Goal: Information Seeking & Learning: Learn about a topic

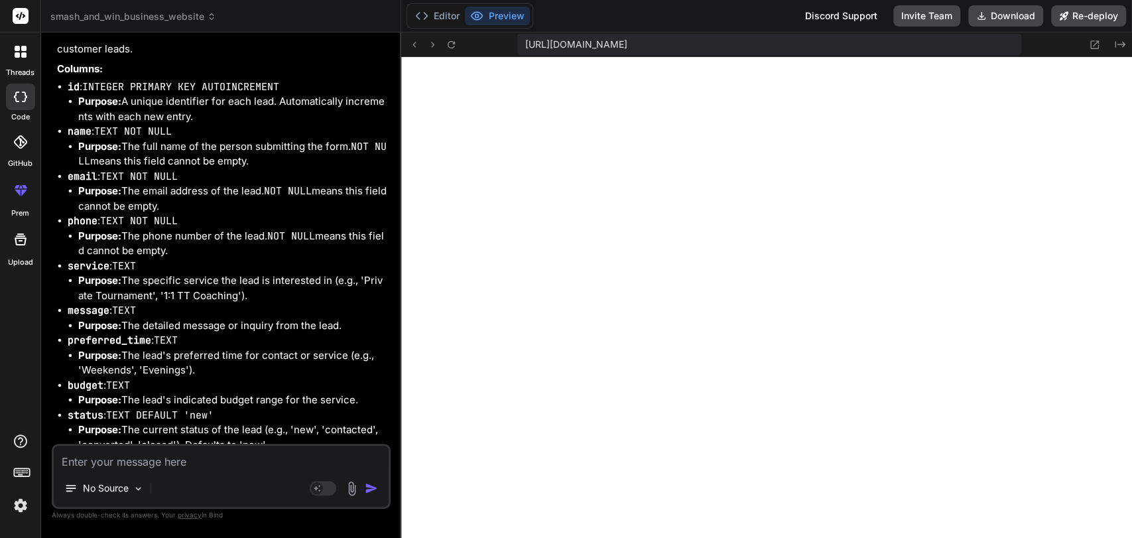
scroll to position [5698, 0]
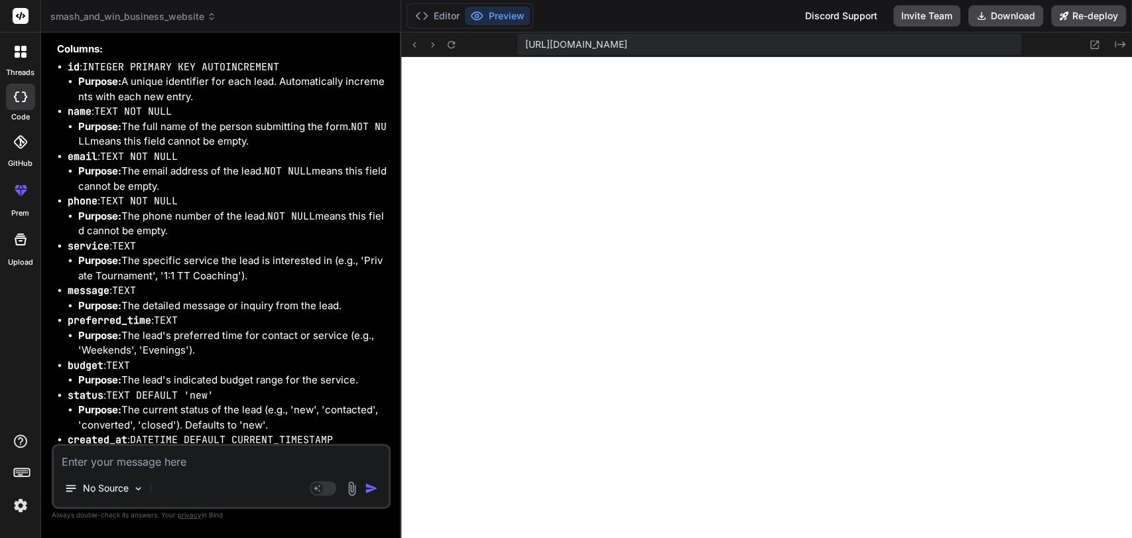
drag, startPoint x: 117, startPoint y: 105, endPoint x: 300, endPoint y: 97, distance: 183.9
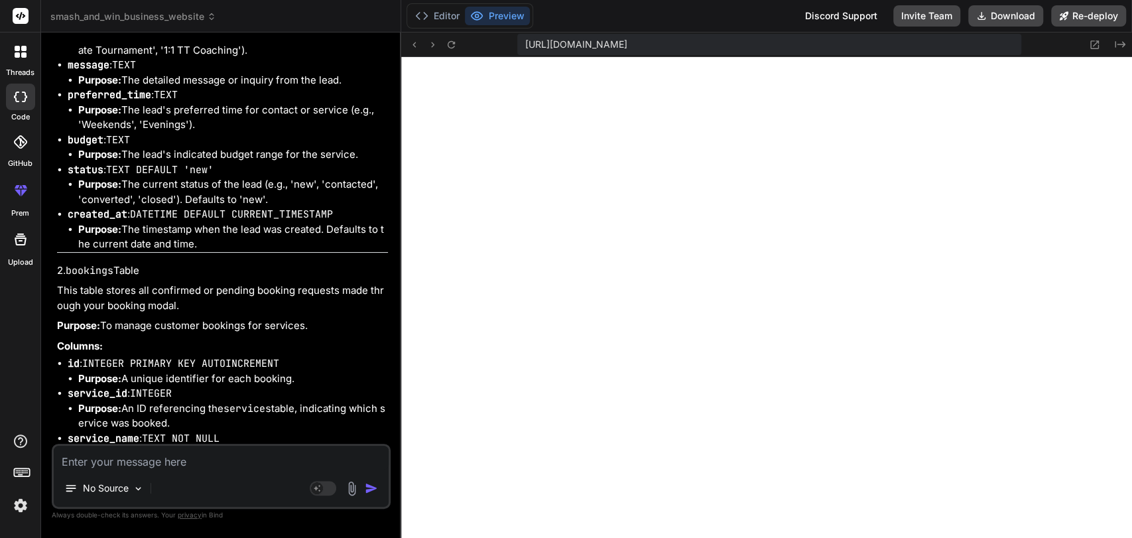
scroll to position [5930, 0]
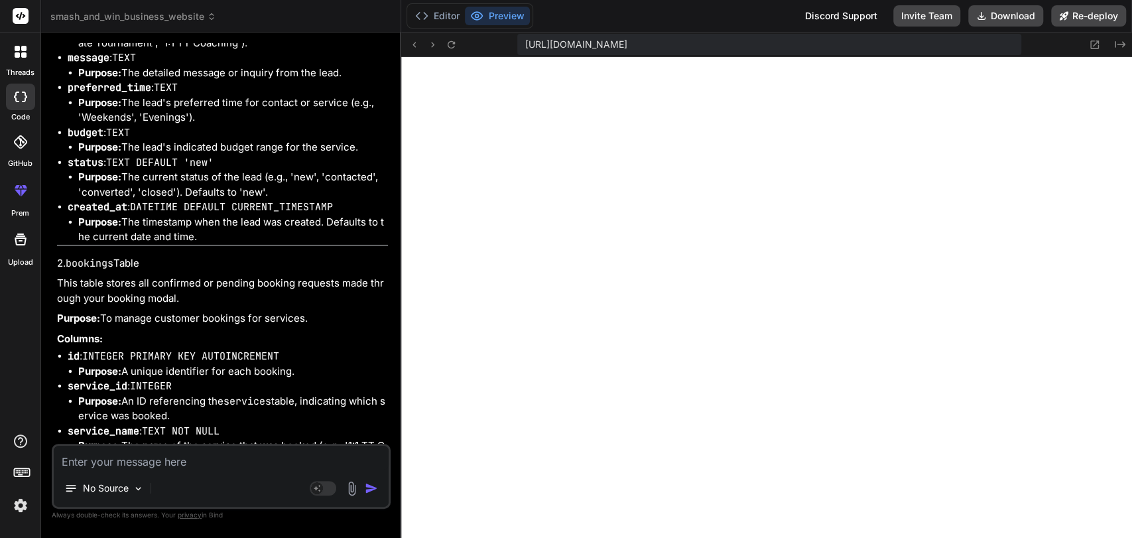
drag, startPoint x: 86, startPoint y: 153, endPoint x: 113, endPoint y: 152, distance: 27.2
drag, startPoint x: 133, startPoint y: 174, endPoint x: 353, endPoint y: 174, distance: 220.2
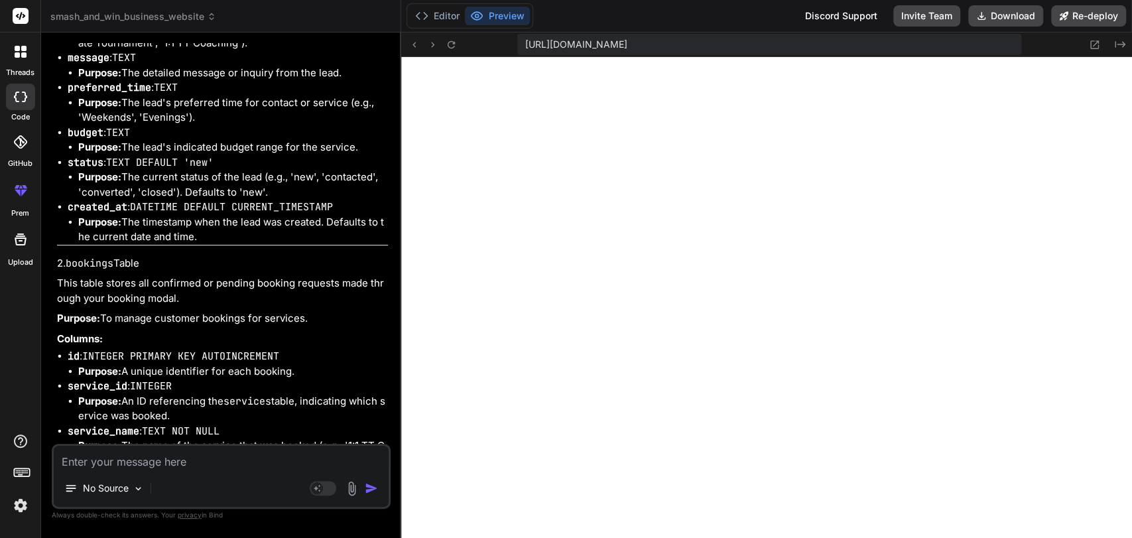
drag, startPoint x: 101, startPoint y: 187, endPoint x: 241, endPoint y: 184, distance: 140.6
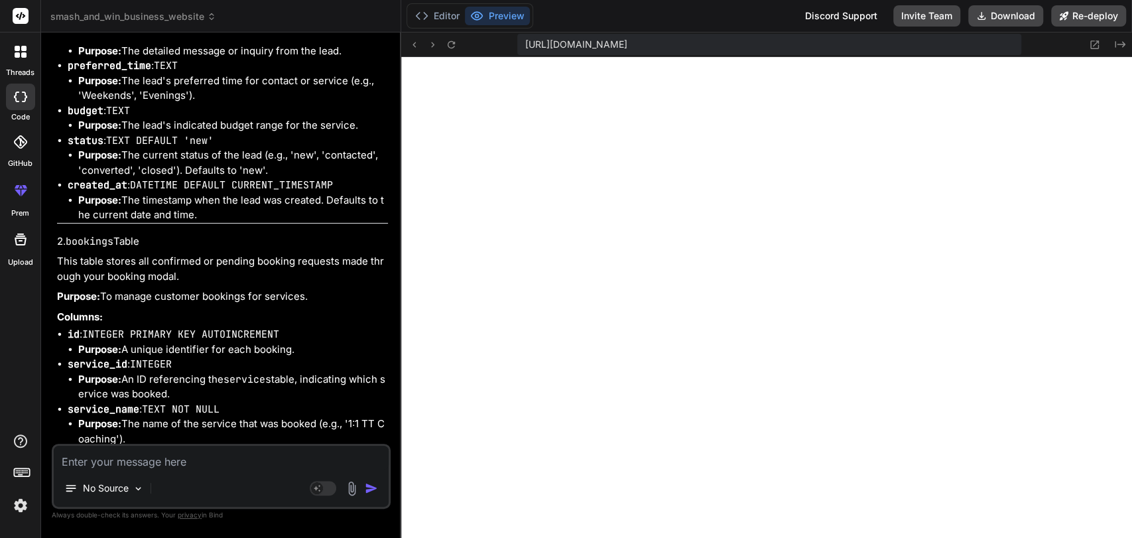
scroll to position [5954, 0]
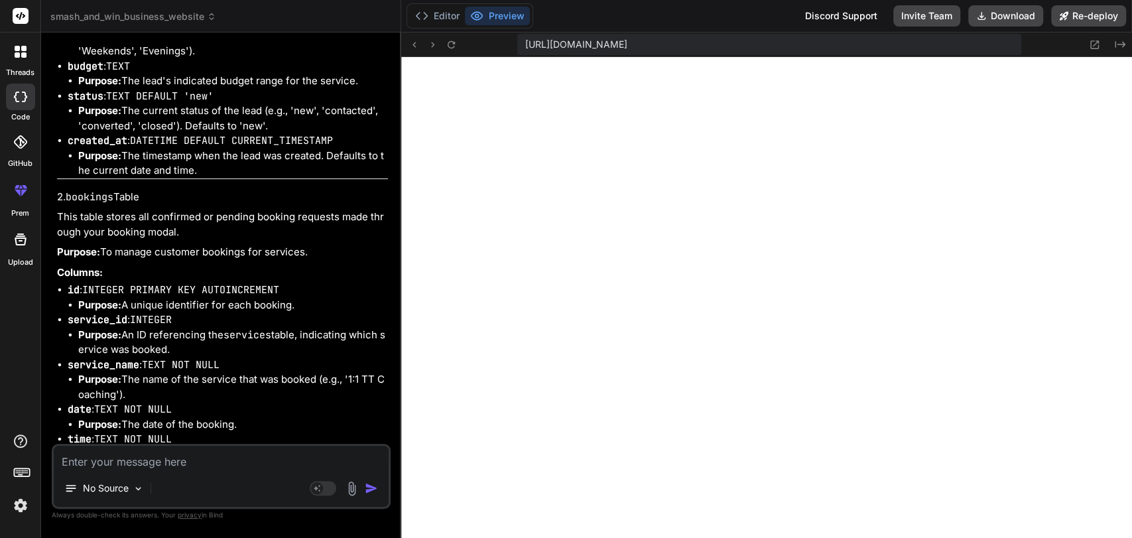
scroll to position [5998, 0]
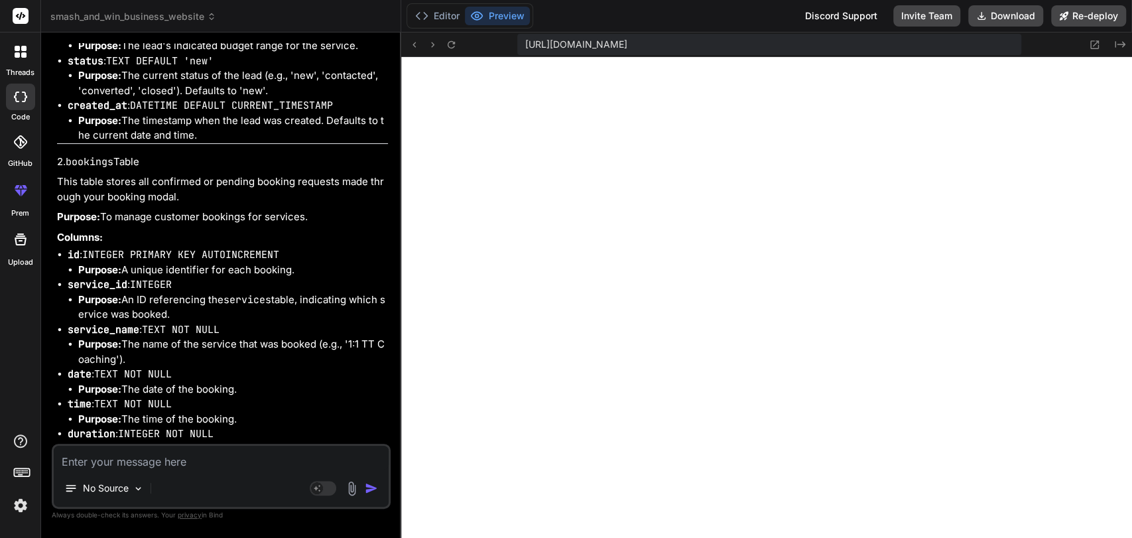
scroll to position [6041, 0]
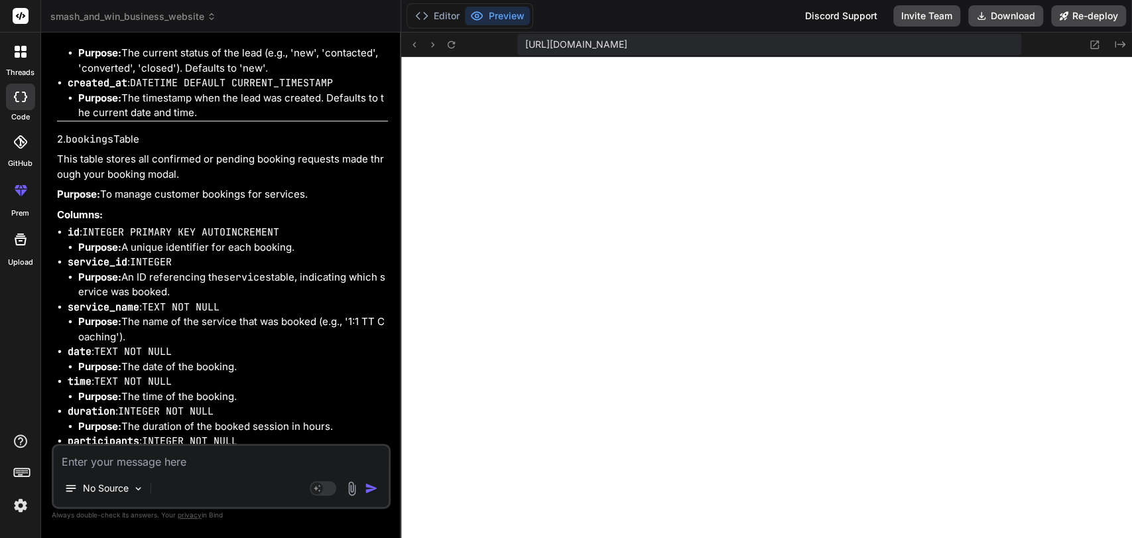
scroll to position [6055, 0]
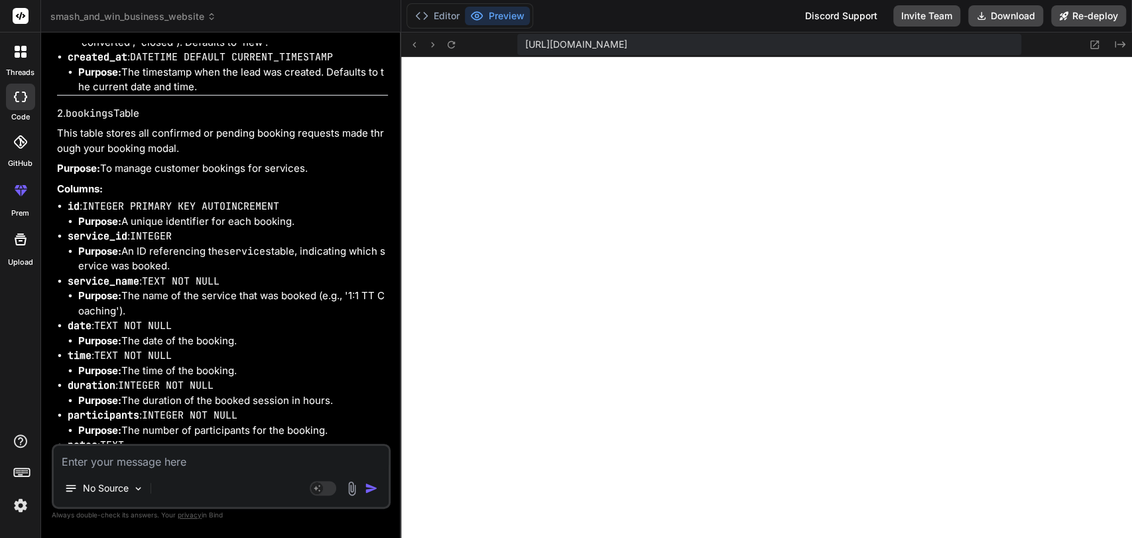
scroll to position [6080, 0]
drag, startPoint x: 89, startPoint y: 342, endPoint x: 102, endPoint y: 354, distance: 18.3
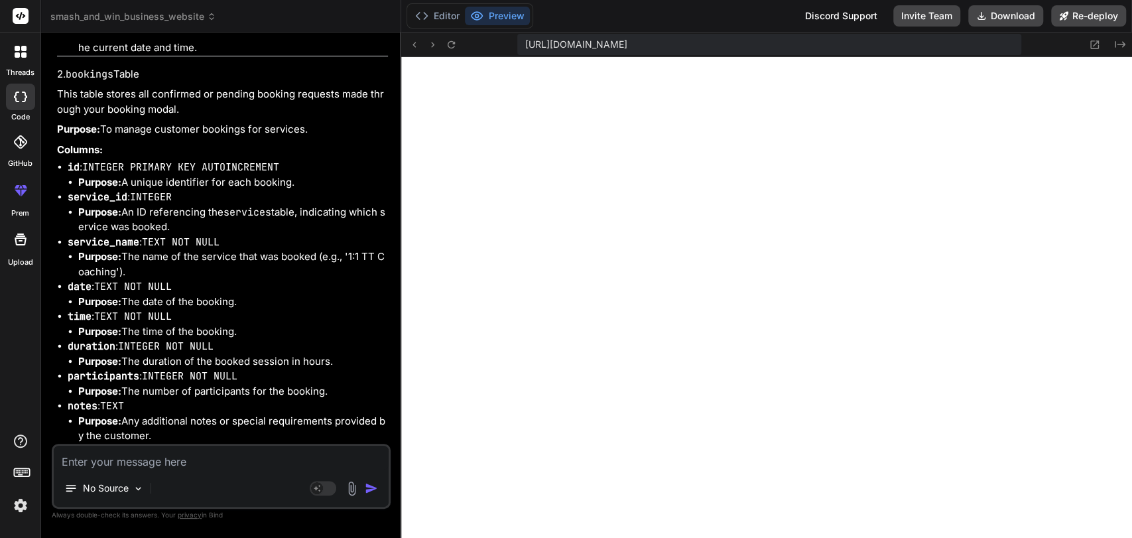
scroll to position [6119, 0]
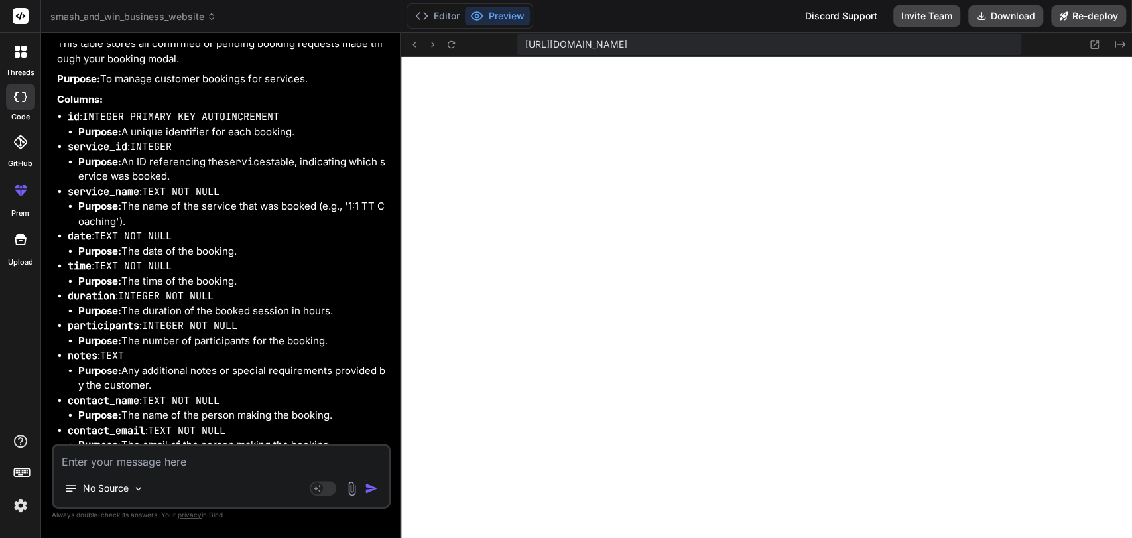
scroll to position [6172, 0]
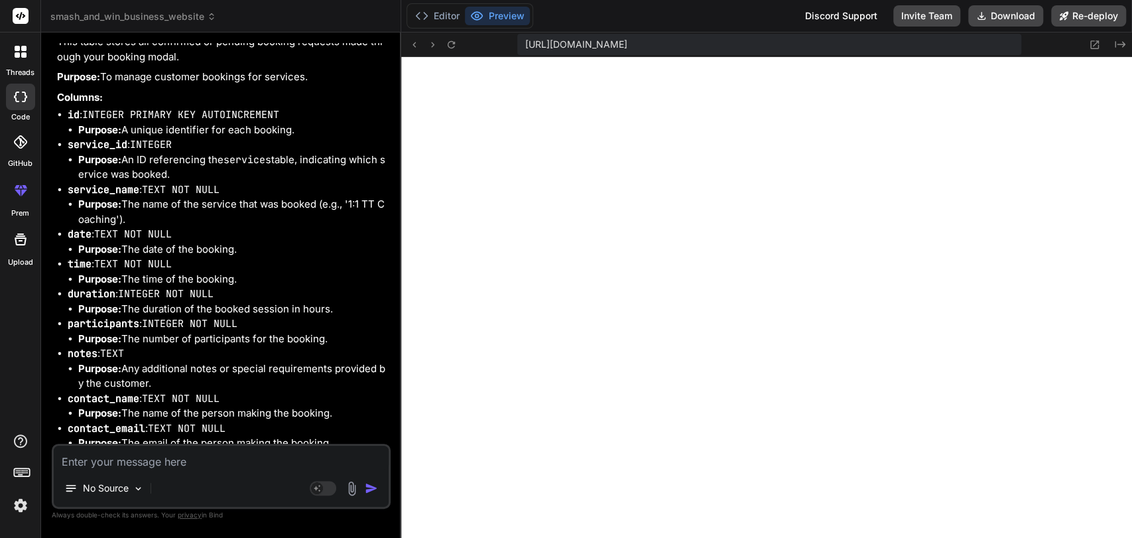
drag, startPoint x: 88, startPoint y: 332, endPoint x: 112, endPoint y: 344, distance: 26.7
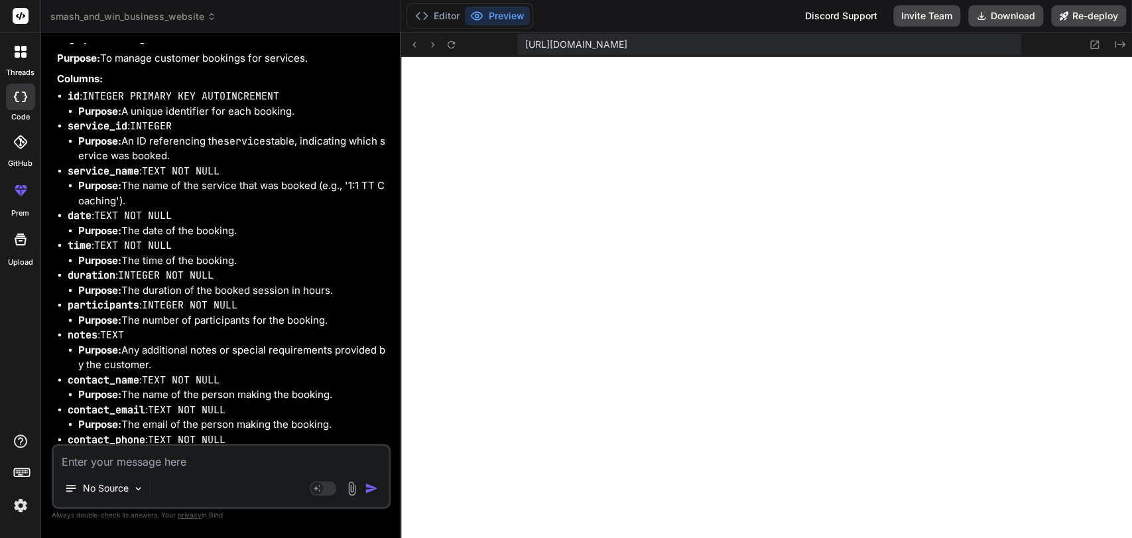
scroll to position [6190, 0]
drag, startPoint x: 90, startPoint y: 357, endPoint x: 146, endPoint y: 367, distance: 56.6
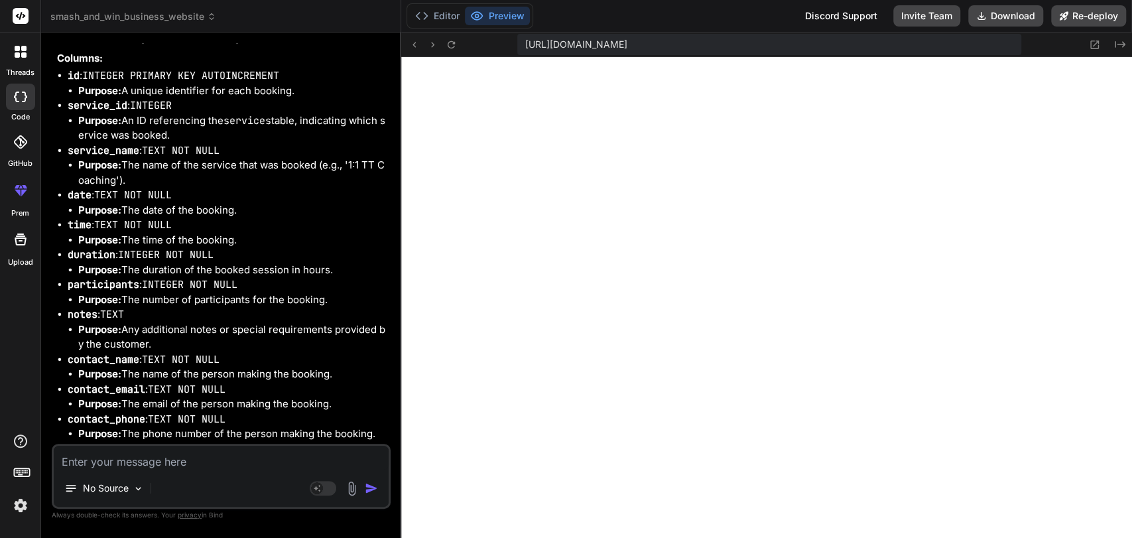
drag, startPoint x: 154, startPoint y: 359, endPoint x: 281, endPoint y: 367, distance: 126.9
drag, startPoint x: 91, startPoint y: 381, endPoint x: 266, endPoint y: 382, distance: 175.1
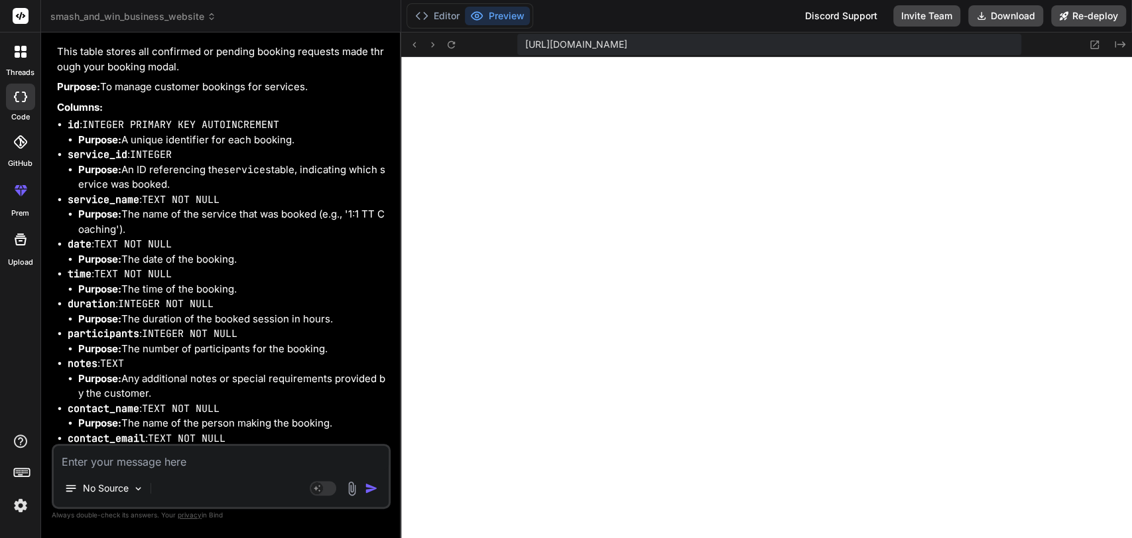
scroll to position [6221, 0]
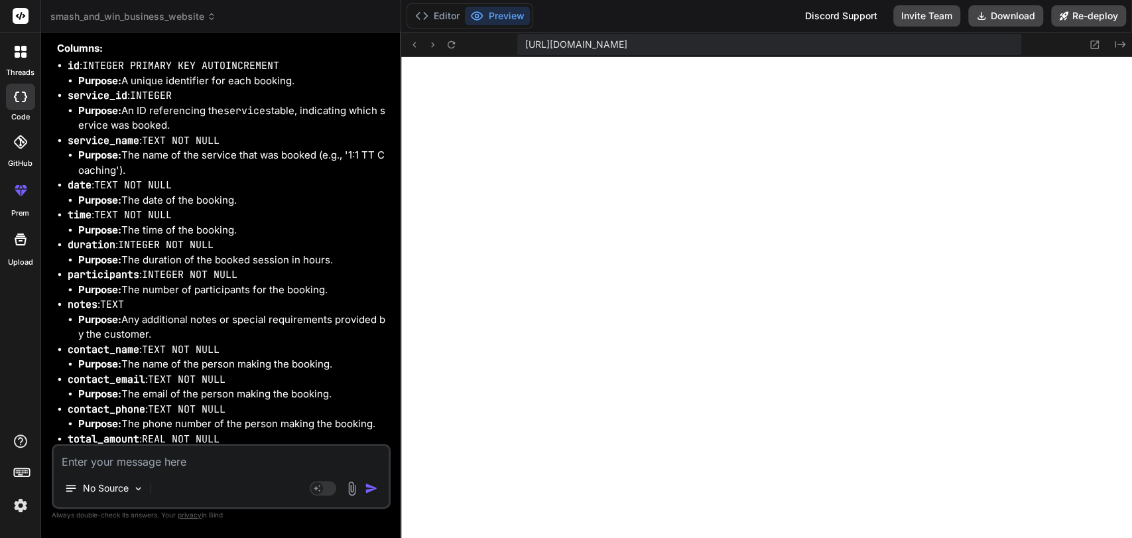
copy code "budget"
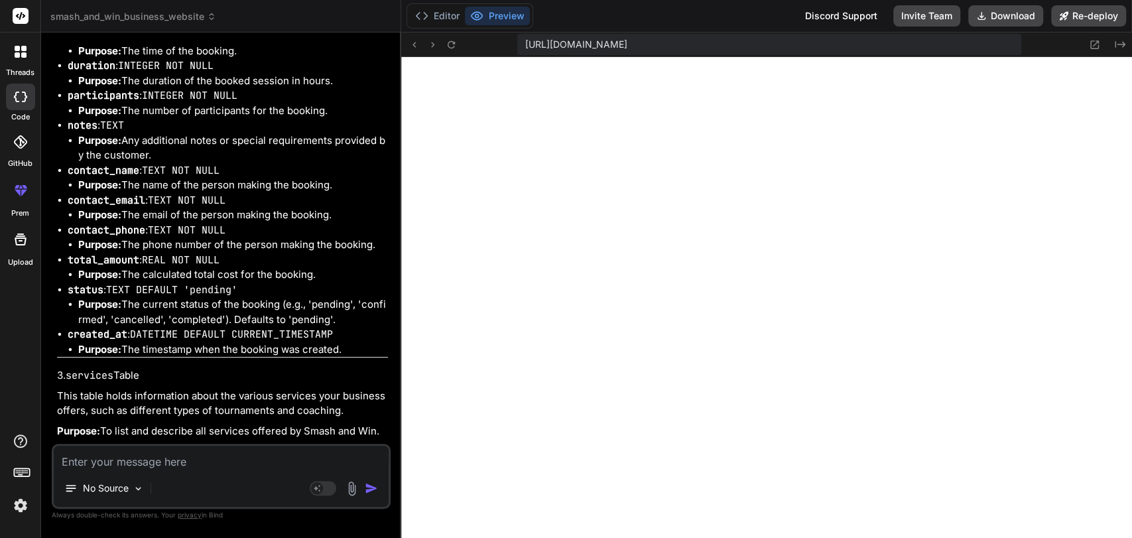
scroll to position [6402, 0]
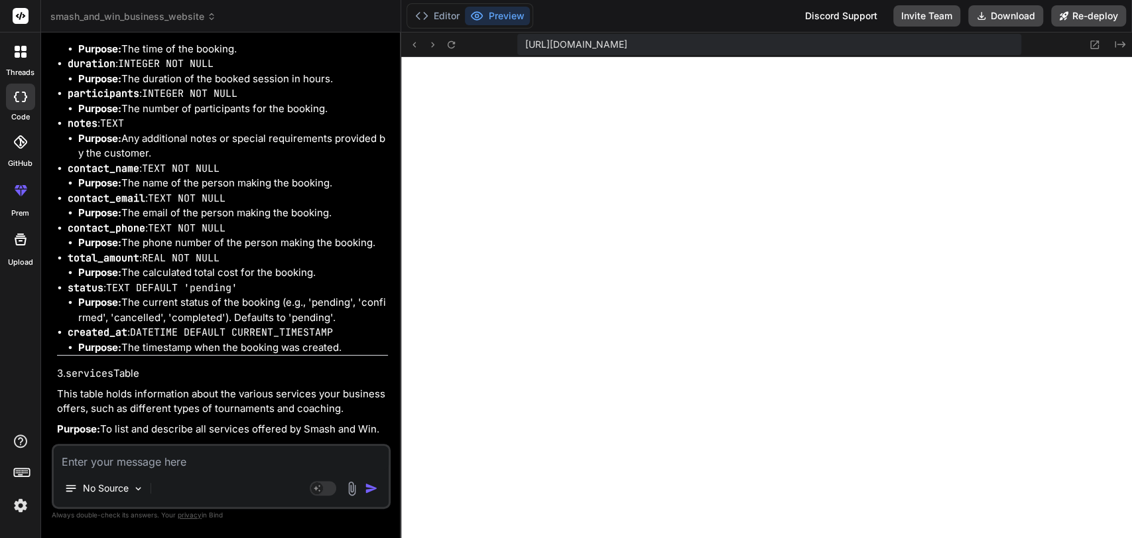
drag, startPoint x: 101, startPoint y: 228, endPoint x: 130, endPoint y: 231, distance: 29.3
drag, startPoint x: 88, startPoint y: 248, endPoint x: 164, endPoint y: 267, distance: 79.3
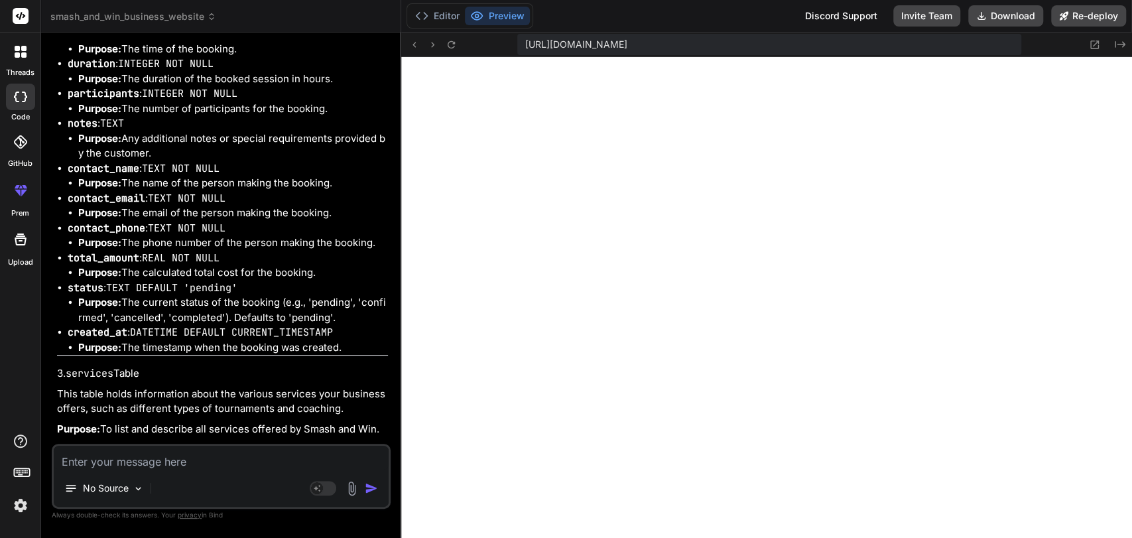
drag, startPoint x: 85, startPoint y: 250, endPoint x: 332, endPoint y: 242, distance: 247.5
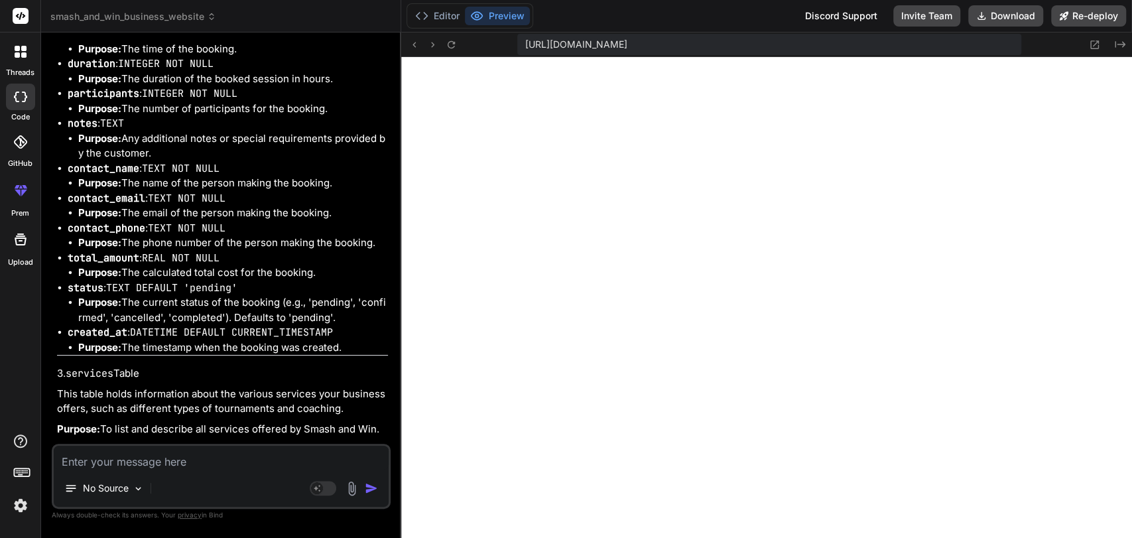
drag, startPoint x: 80, startPoint y: 283, endPoint x: 289, endPoint y: 276, distance: 209.7
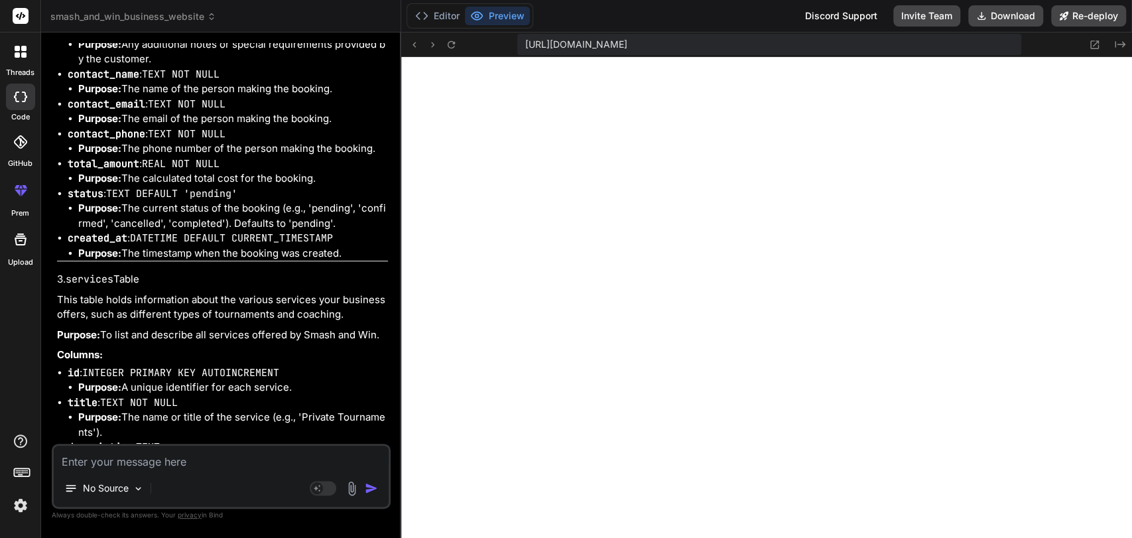
scroll to position [6500, 0]
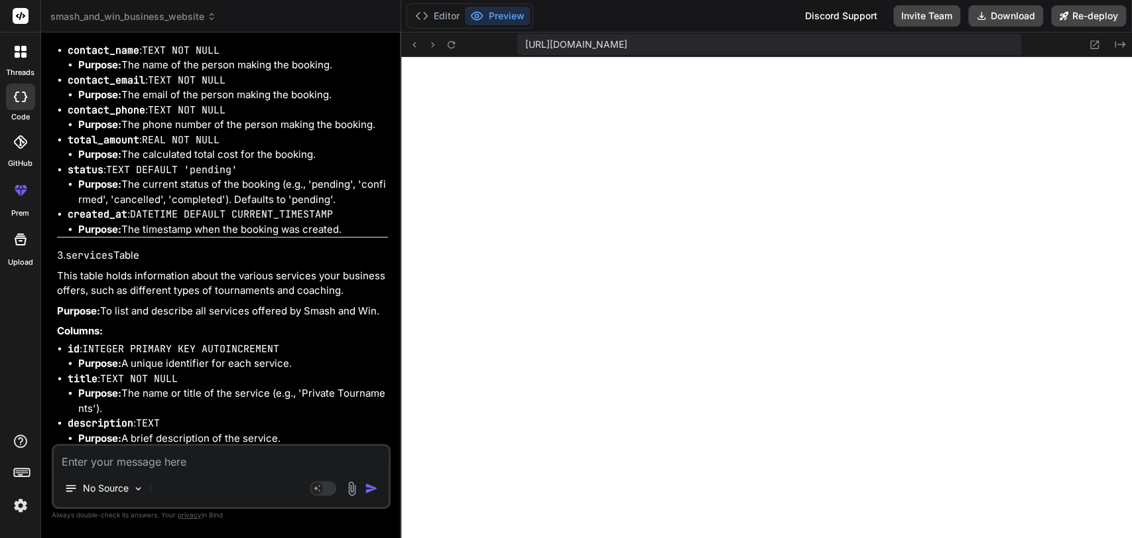
scroll to position [6521, 0]
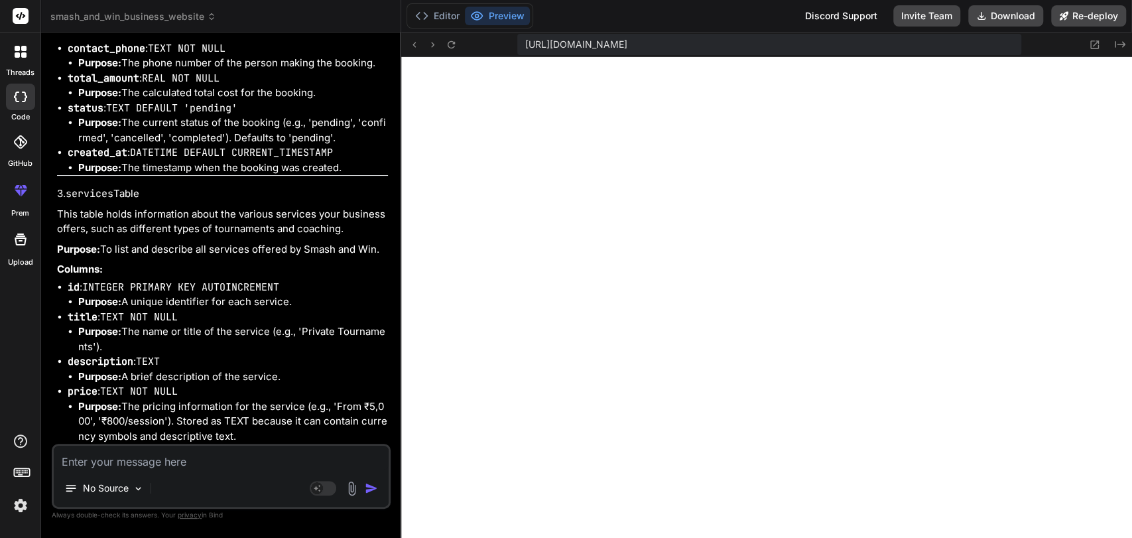
scroll to position [6605, 0]
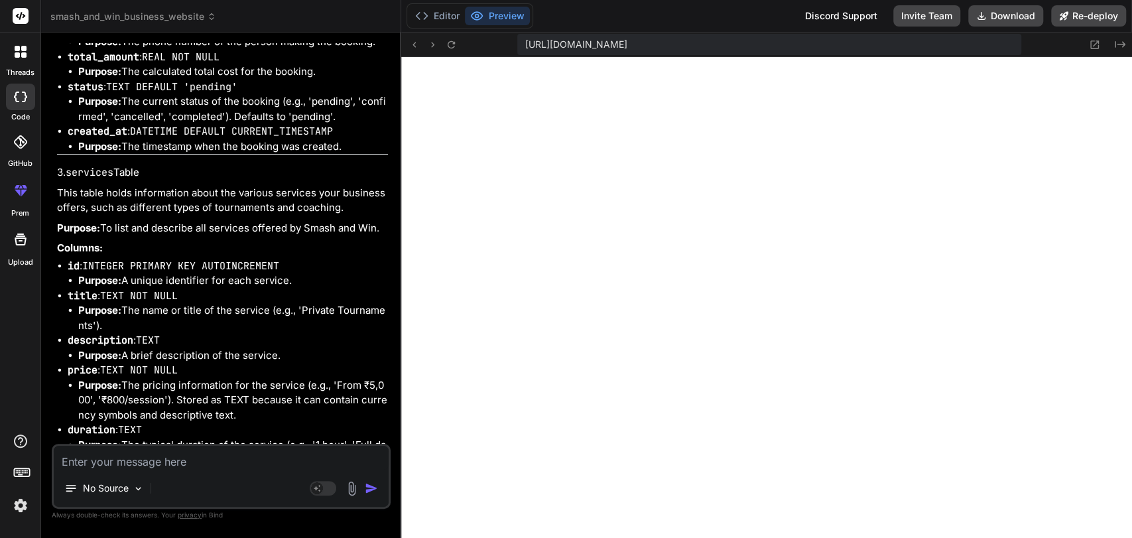
scroll to position [6602, 0]
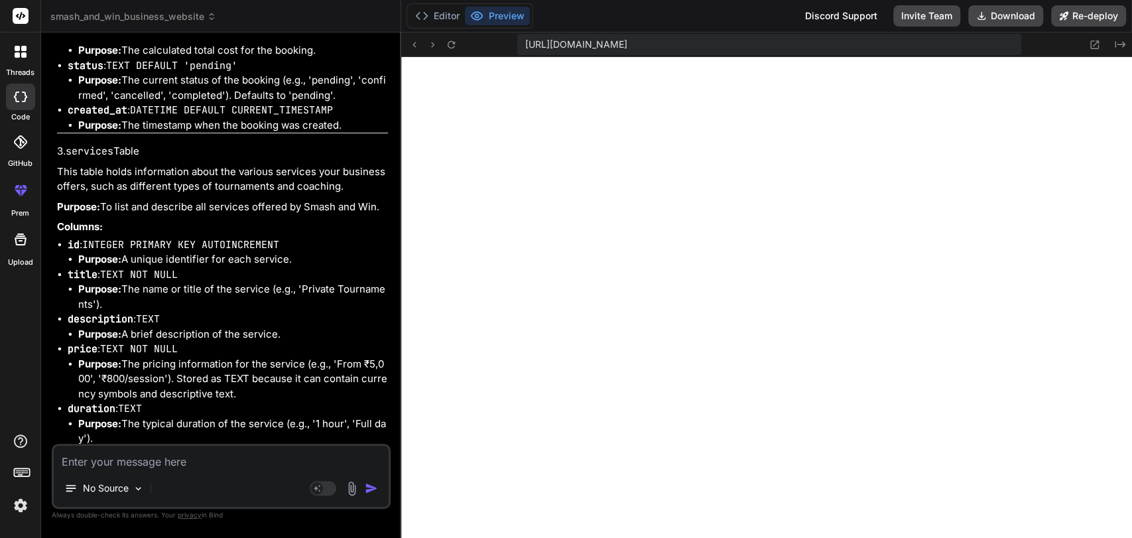
scroll to position [6641, 0]
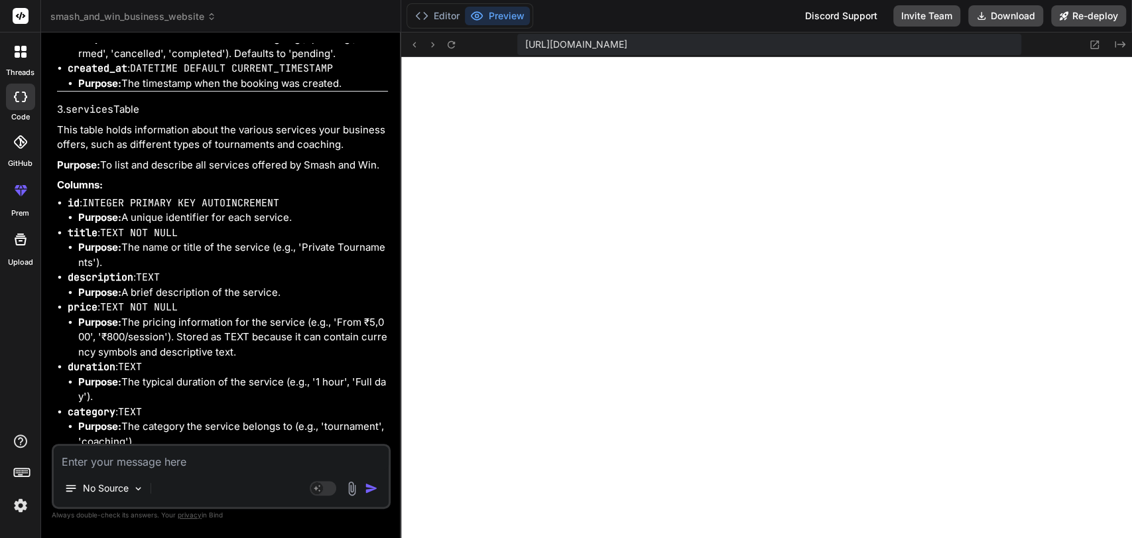
scroll to position [6669, 0]
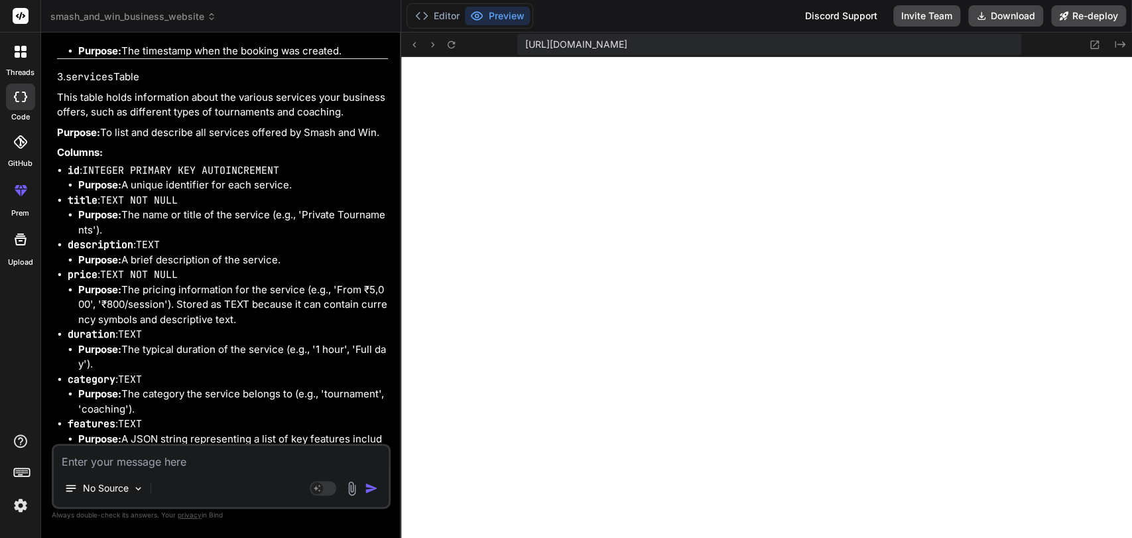
scroll to position [6704, 0]
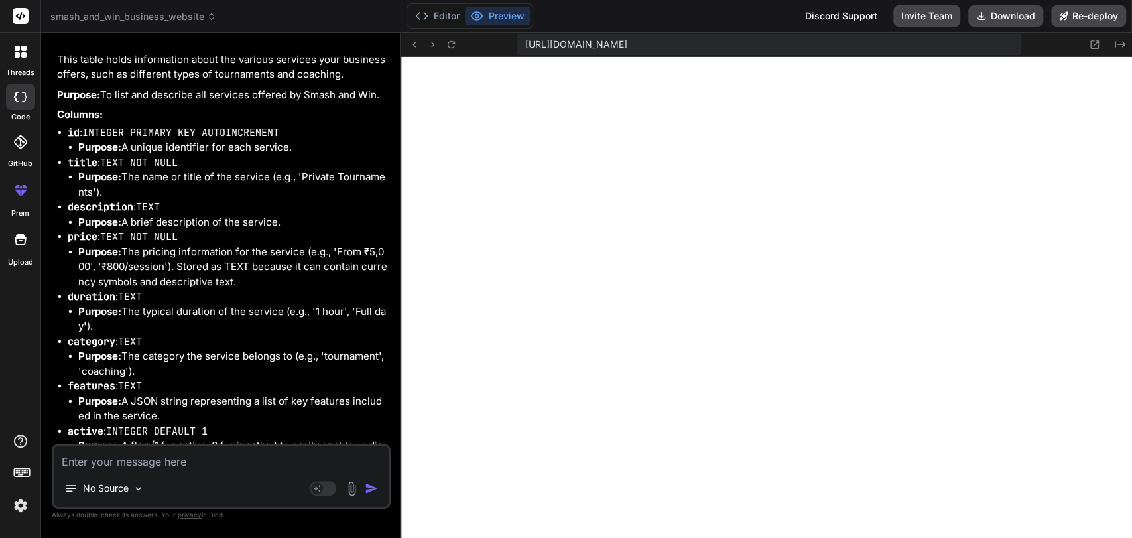
scroll to position [6737, 0]
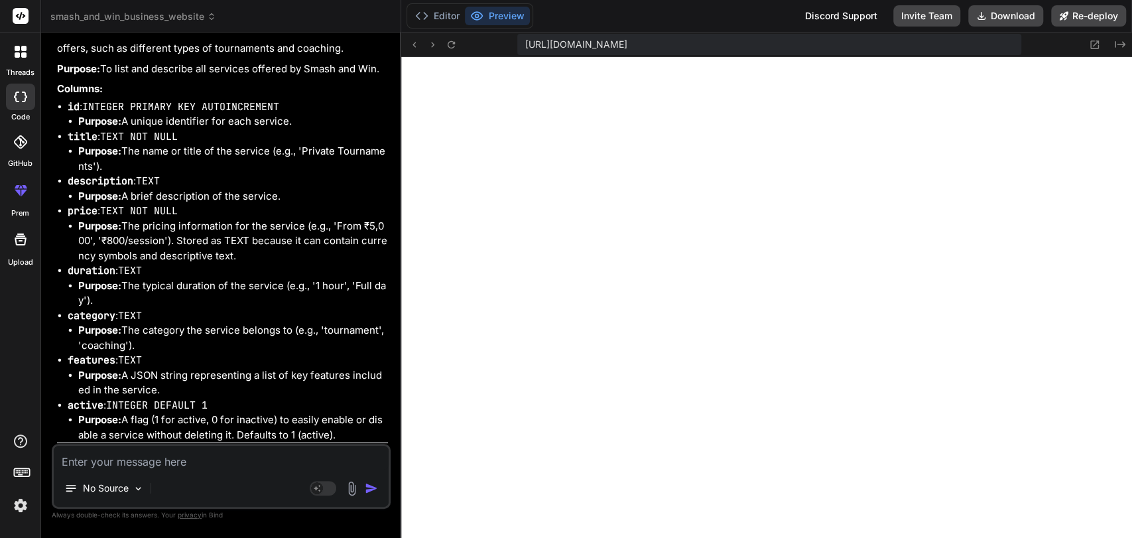
scroll to position [6768, 0]
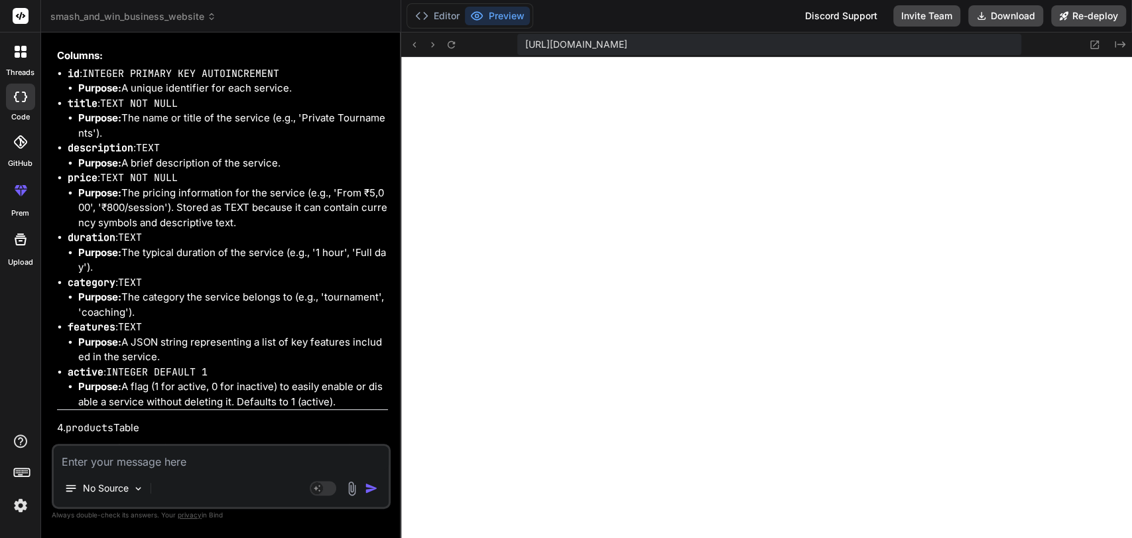
scroll to position [6796, 0]
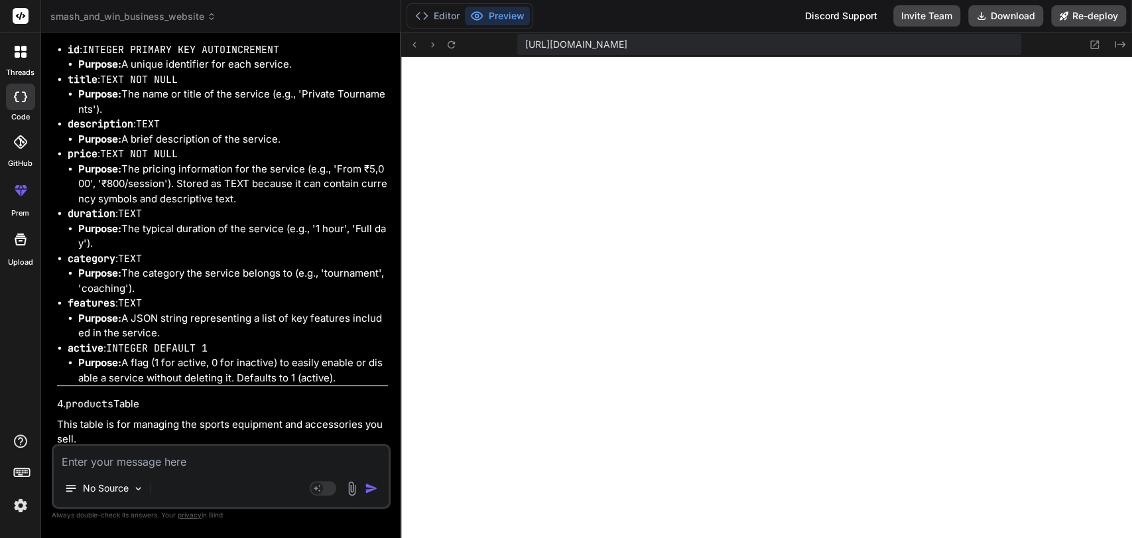
scroll to position [6822, 0]
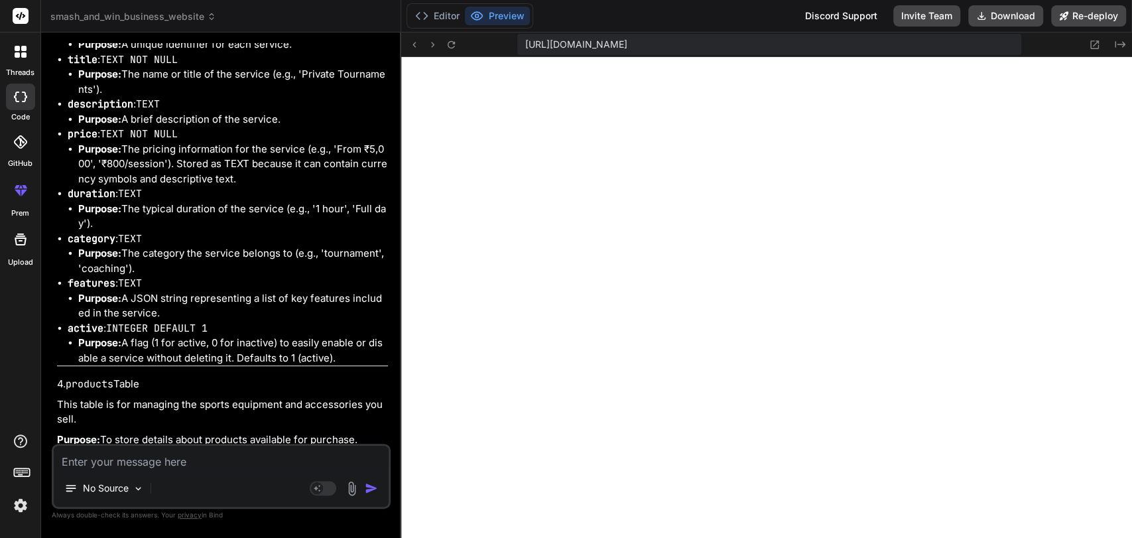
scroll to position [6840, 0]
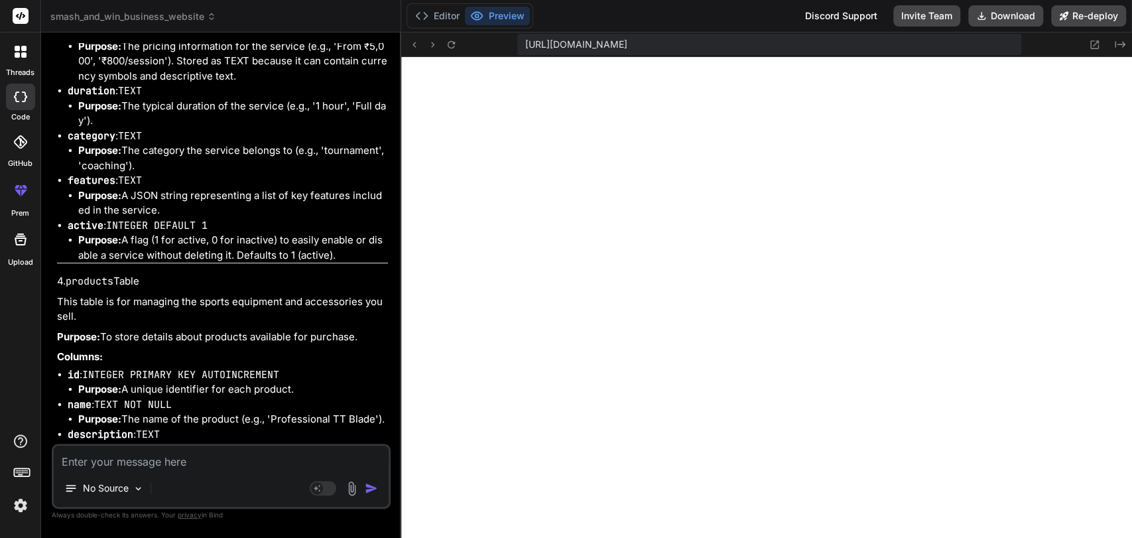
scroll to position [6942, 0]
drag, startPoint x: 102, startPoint y: 265, endPoint x: 131, endPoint y: 268, distance: 28.6
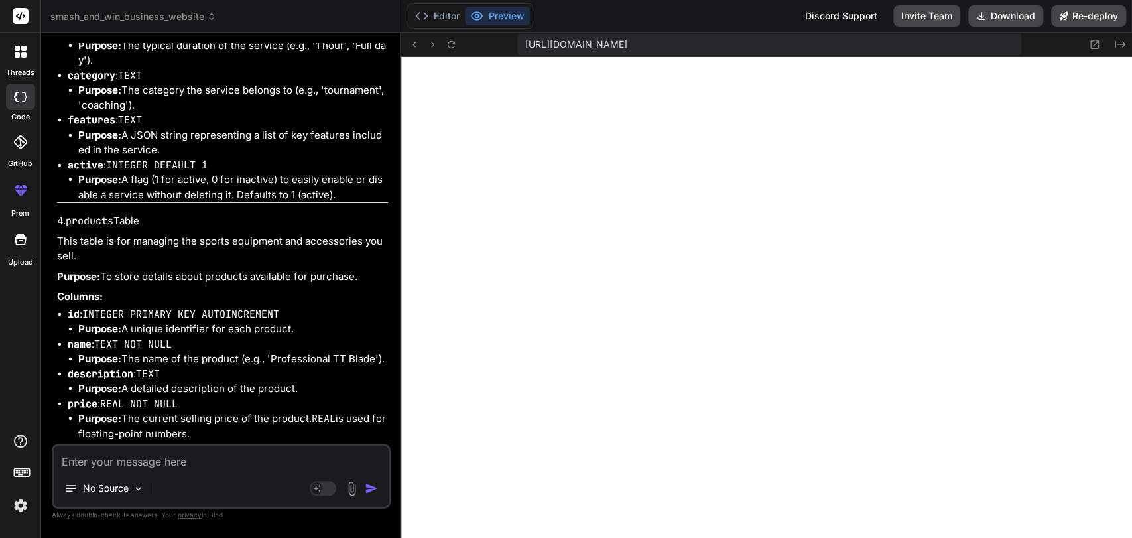
scroll to position [7022, 0]
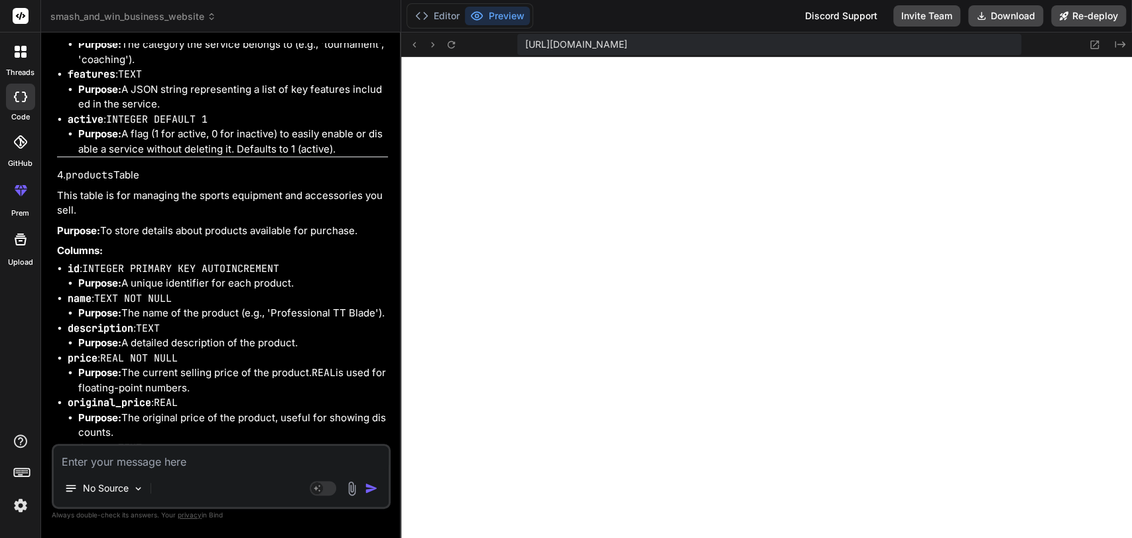
scroll to position [7049, 0]
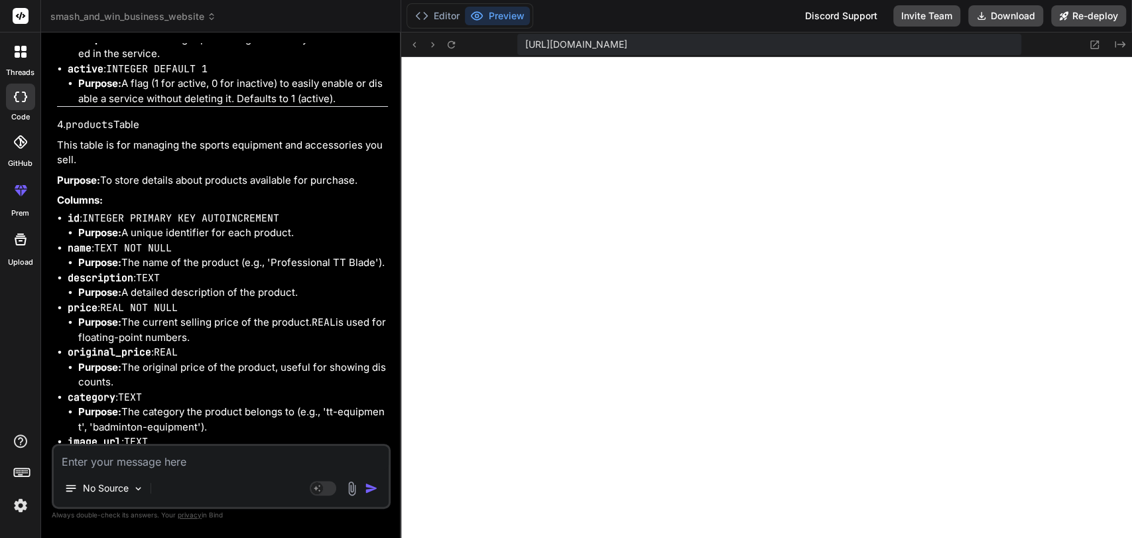
scroll to position [7100, 0]
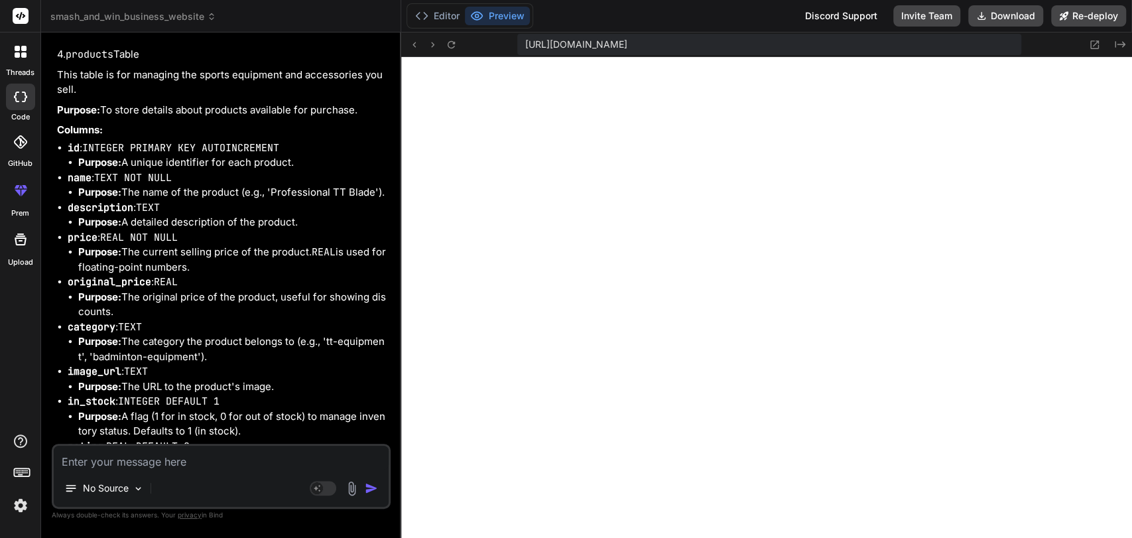
scroll to position [7169, 0]
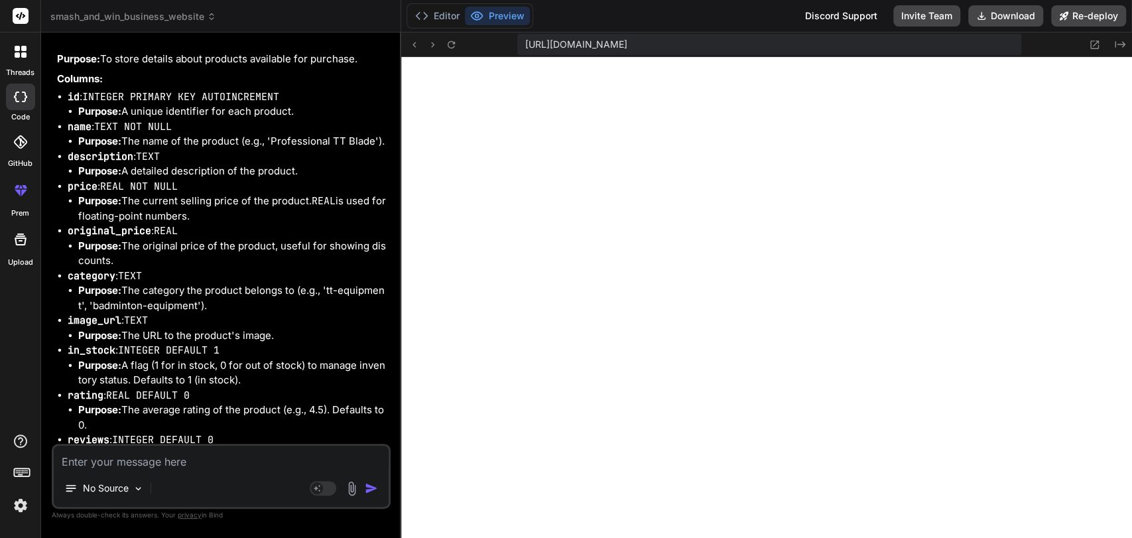
scroll to position [7226, 0]
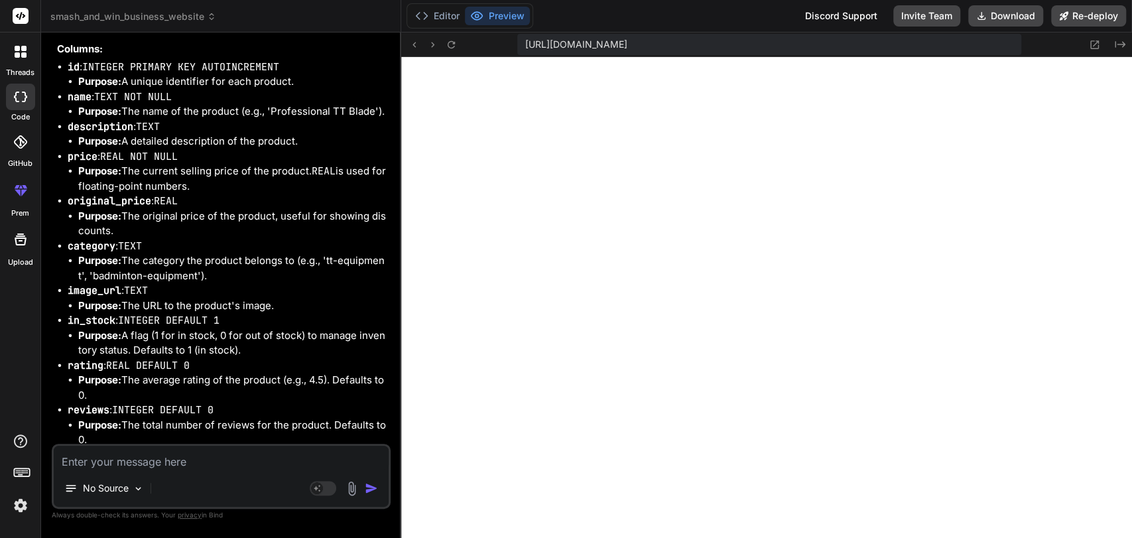
scroll to position [7251, 0]
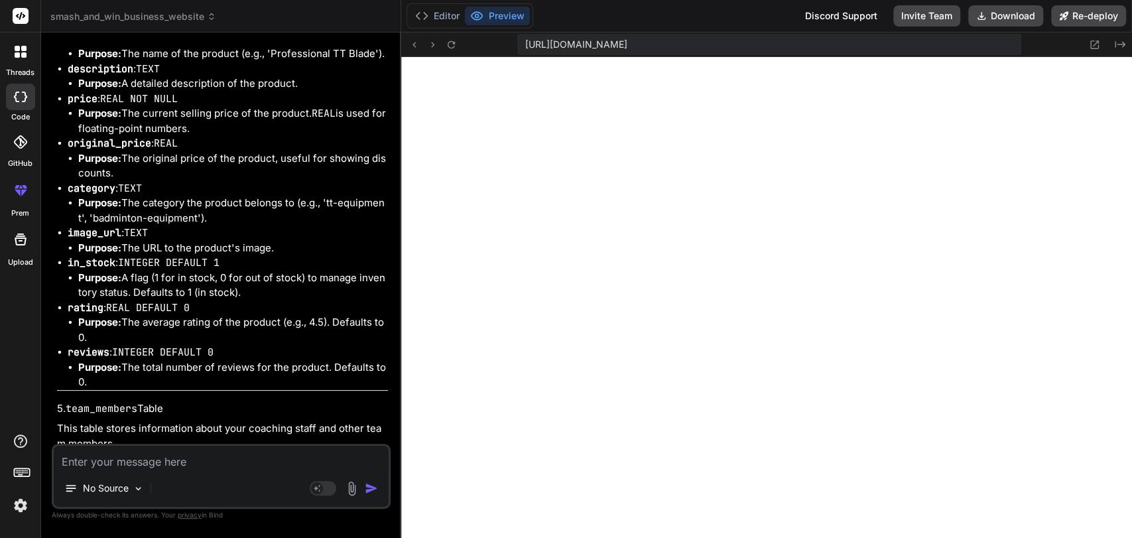
scroll to position [7314, 0]
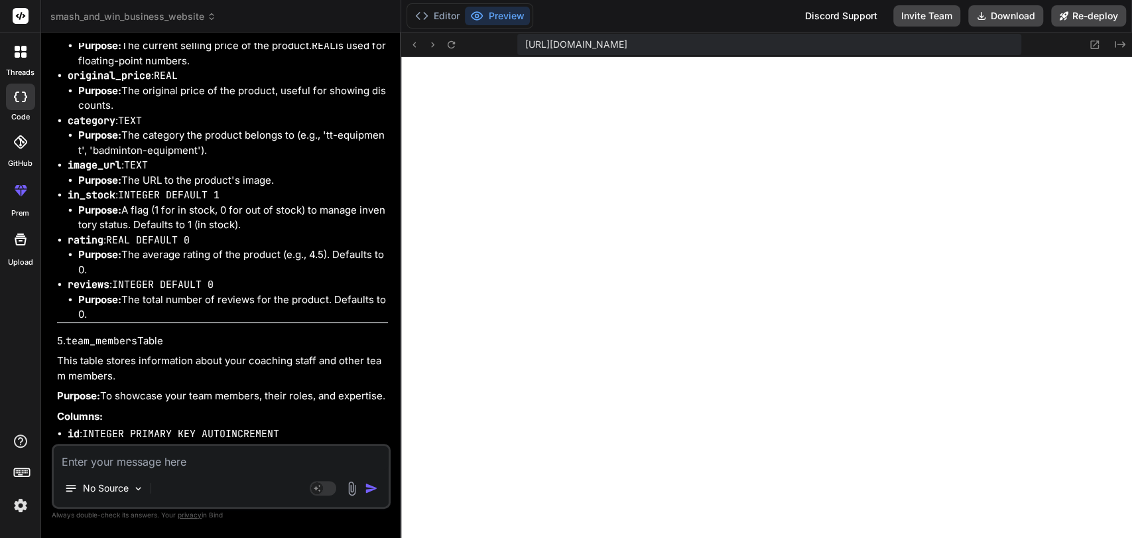
scroll to position [7375, 0]
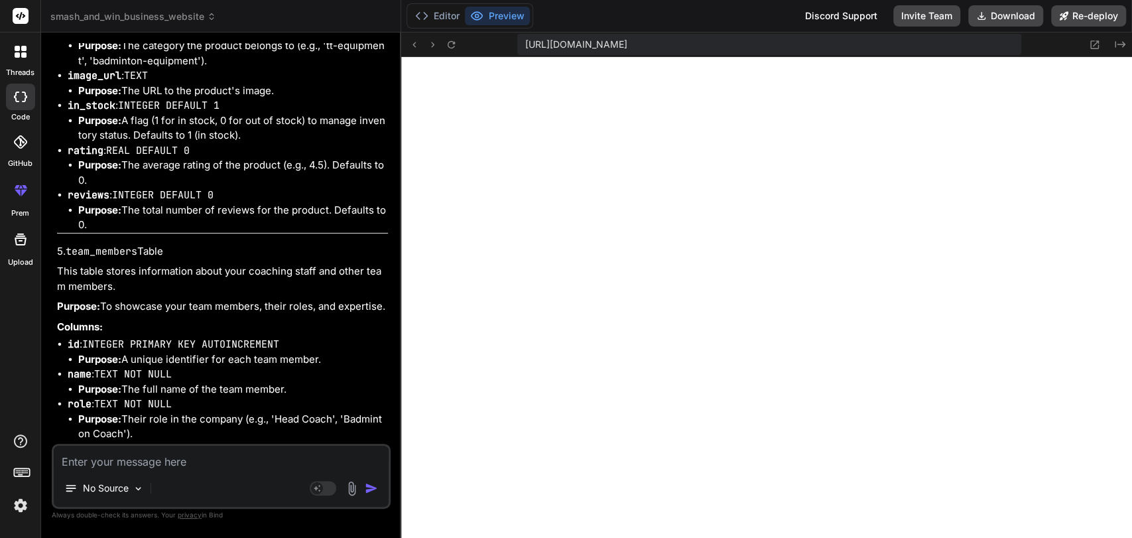
scroll to position [7504, 0]
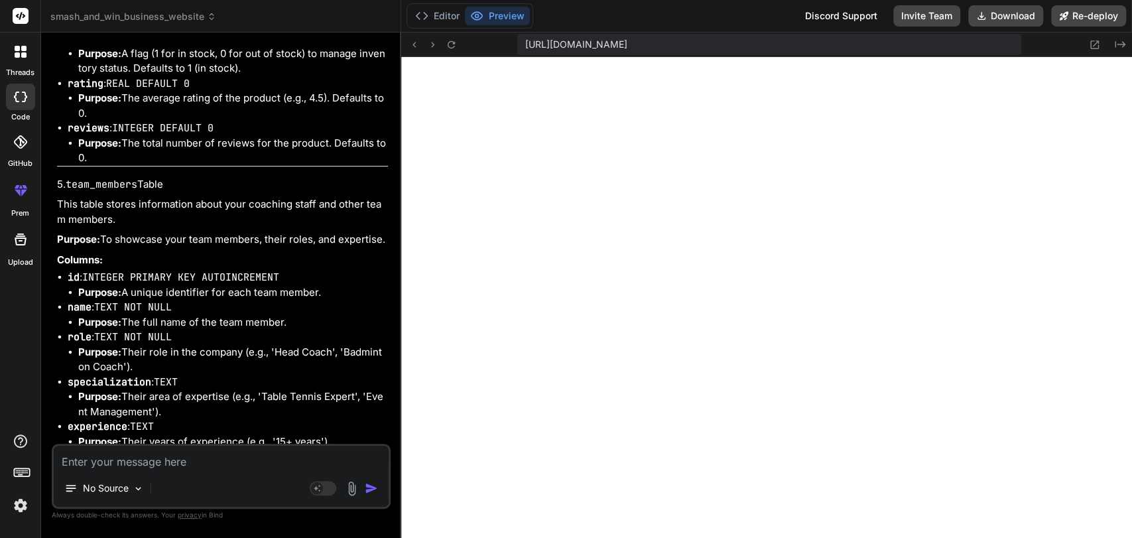
scroll to position [7533, 0]
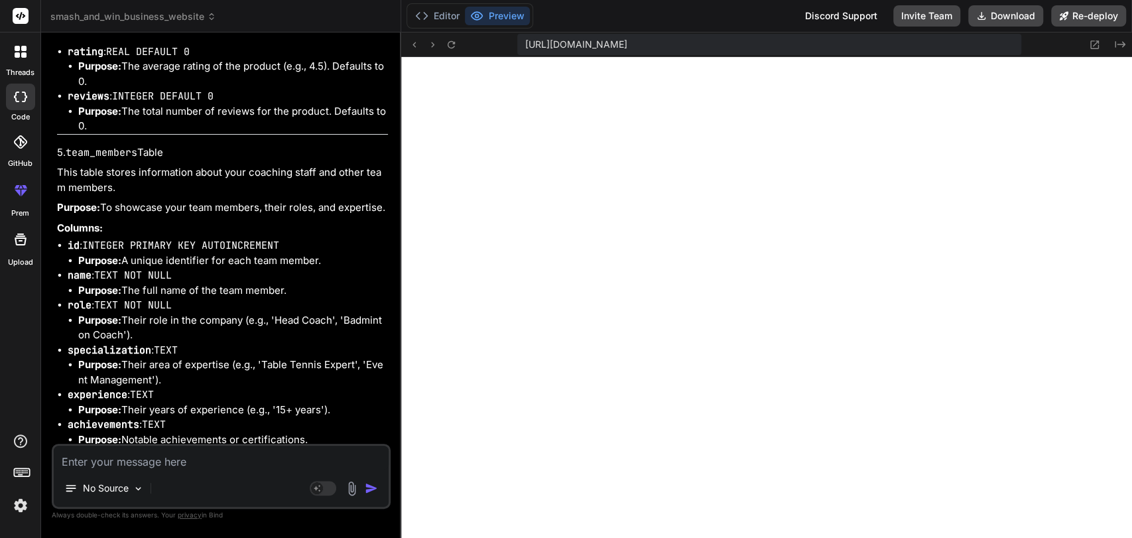
scroll to position [7572, 0]
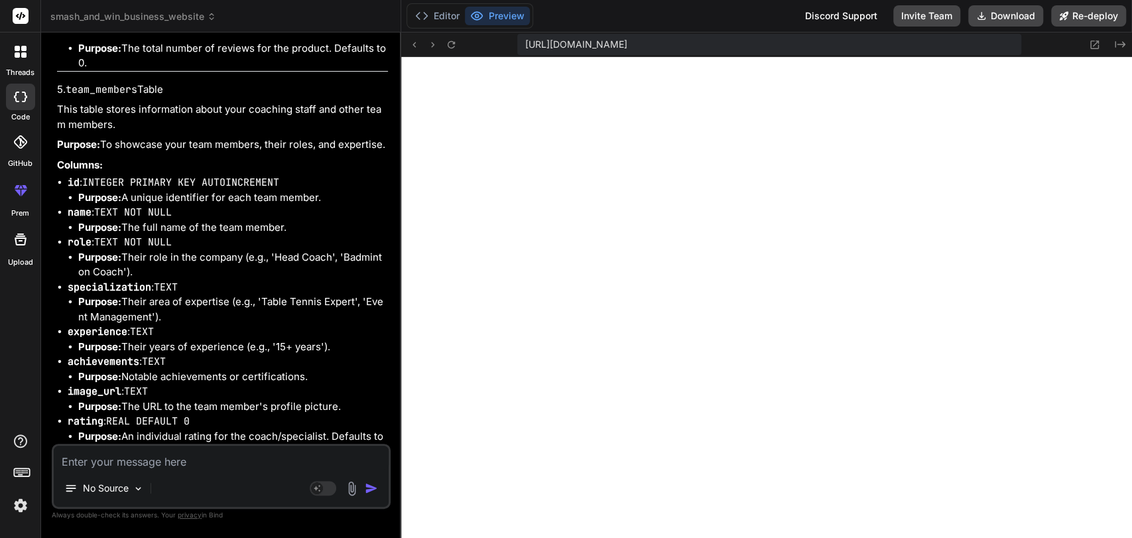
scroll to position [7629, 0]
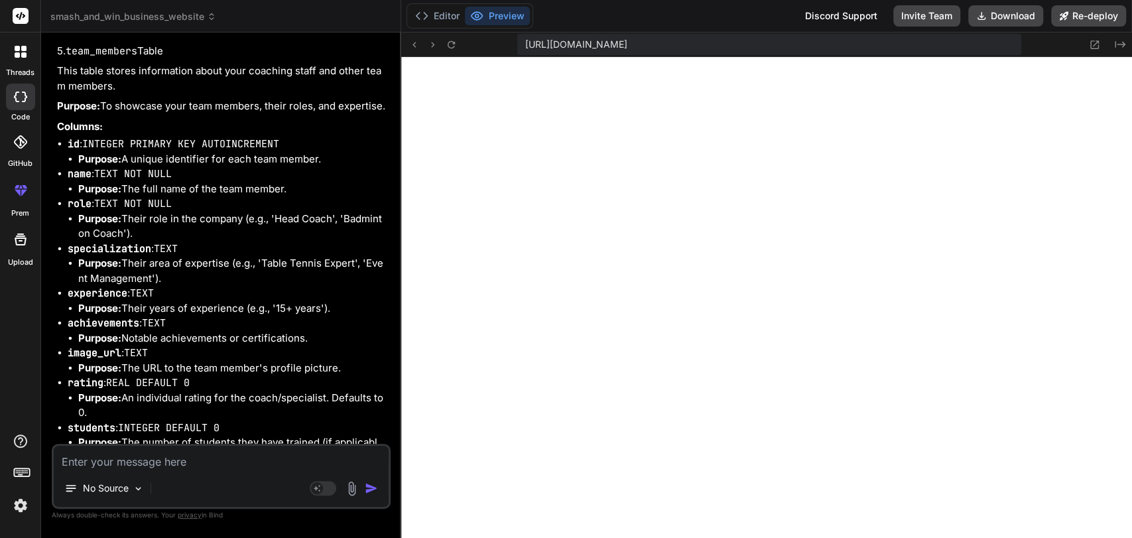
scroll to position [7665, 0]
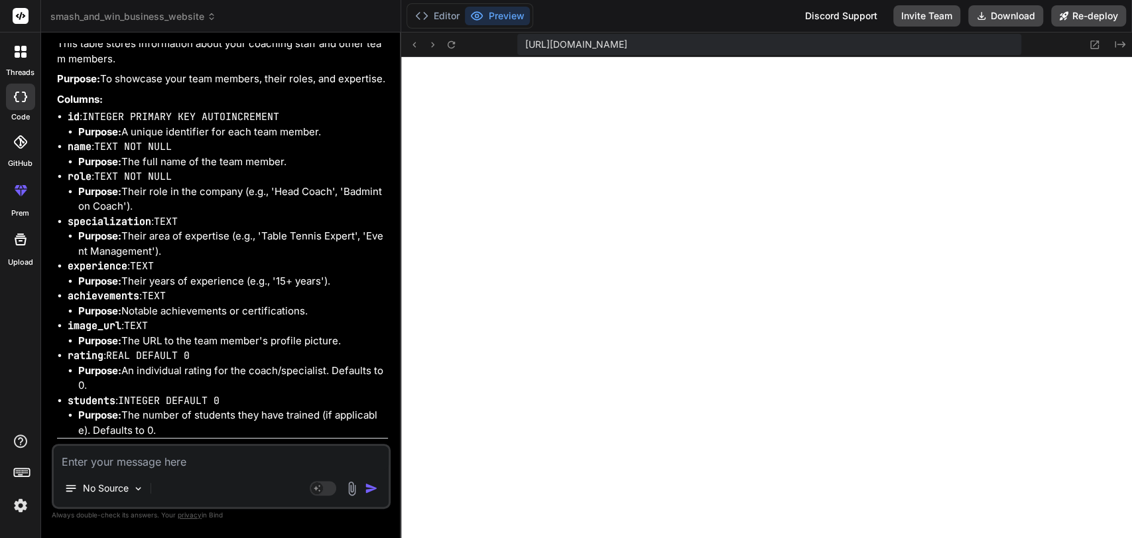
scroll to position [7692, 0]
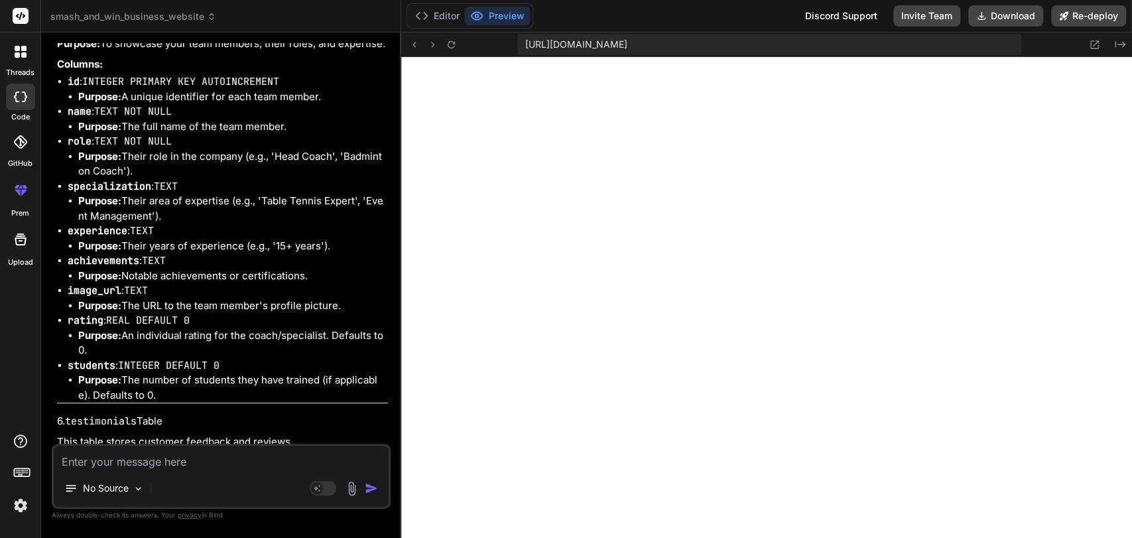
scroll to position [7728, 0]
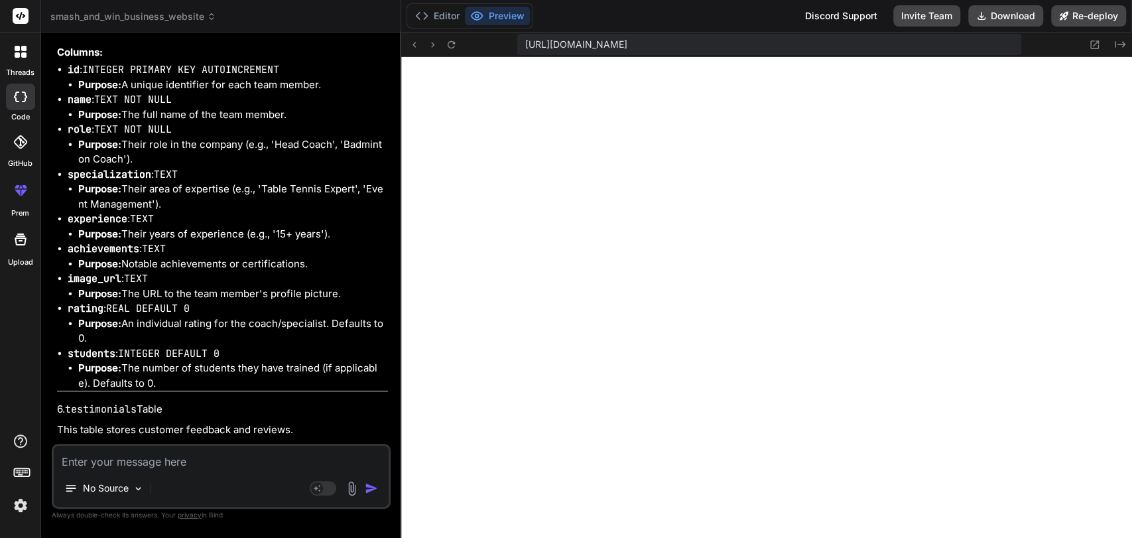
scroll to position [7740, 0]
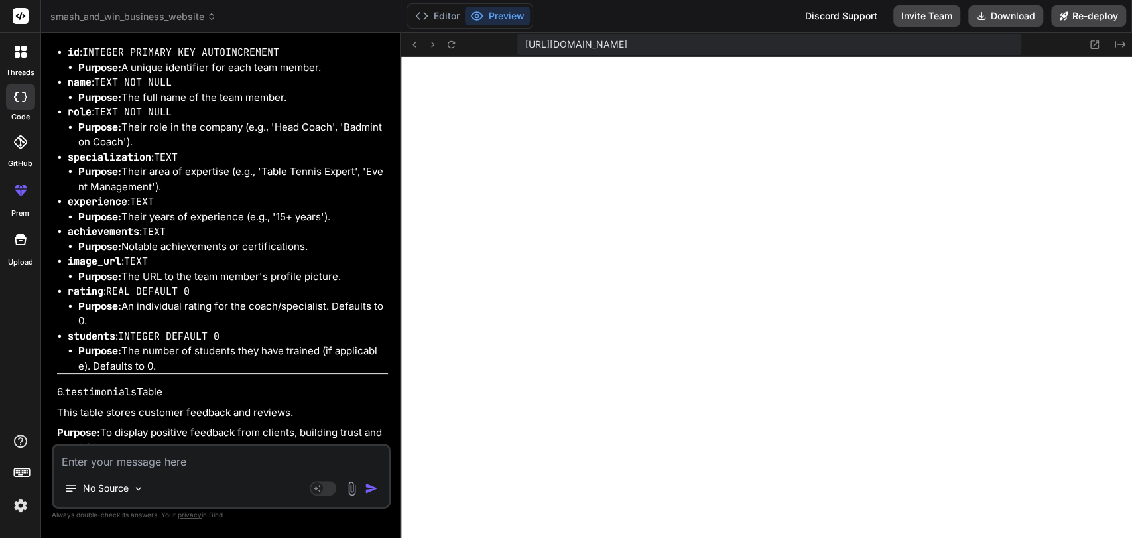
scroll to position [7757, 0]
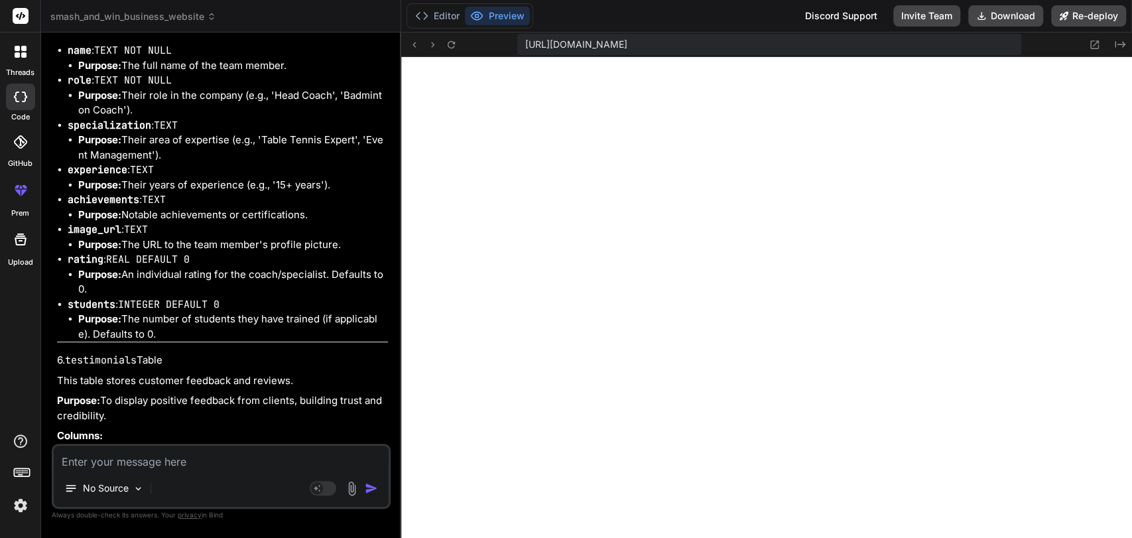
scroll to position [7791, 0]
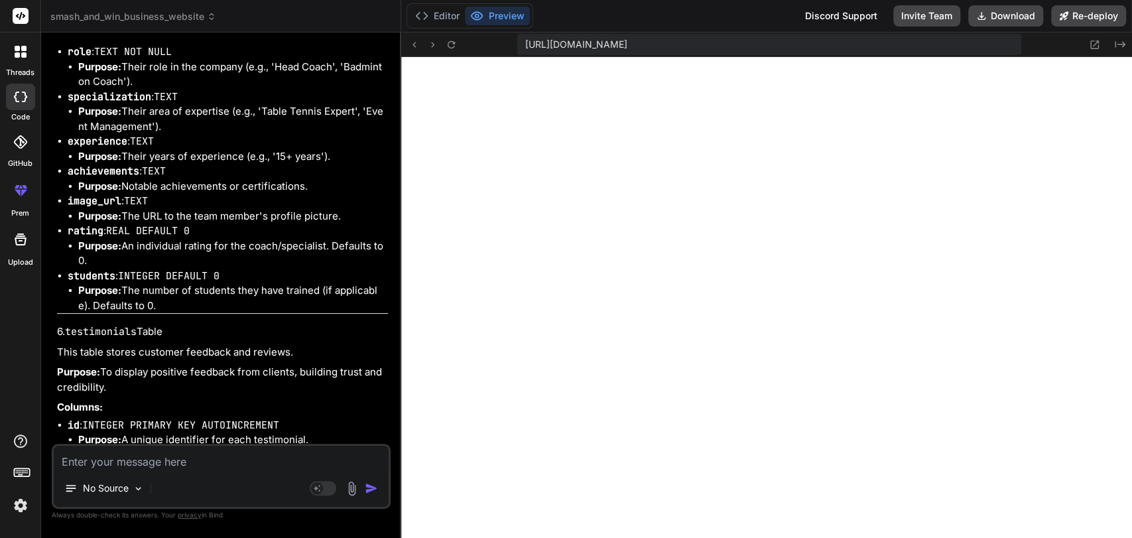
scroll to position [7821, 0]
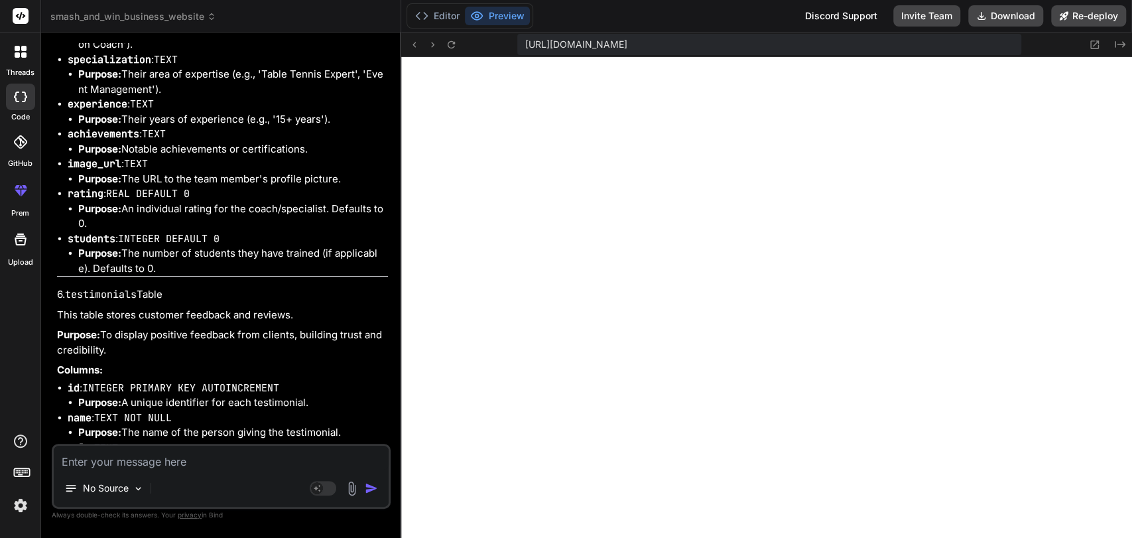
scroll to position [7854, 0]
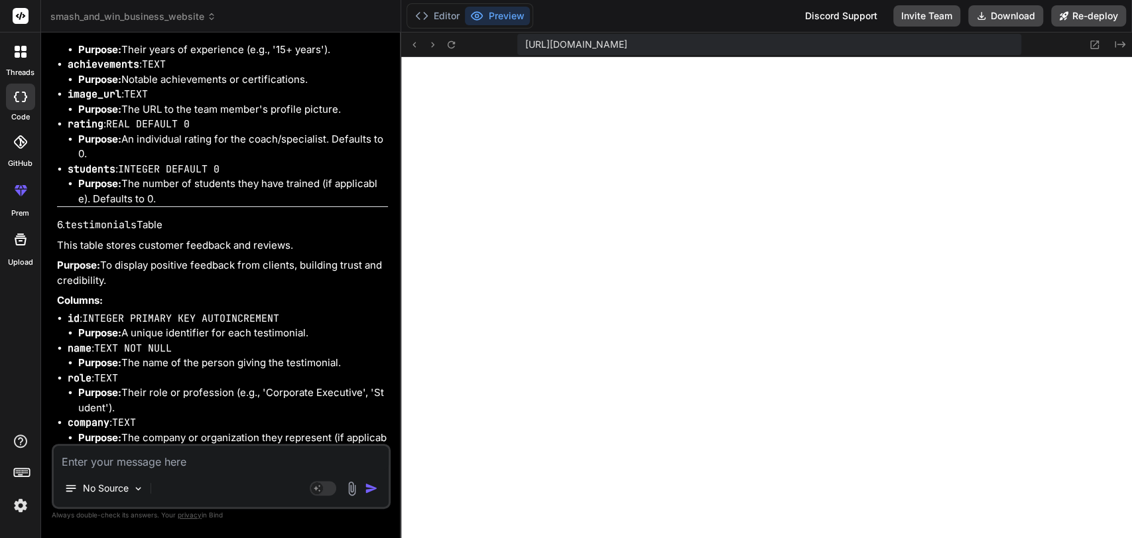
scroll to position [7926, 0]
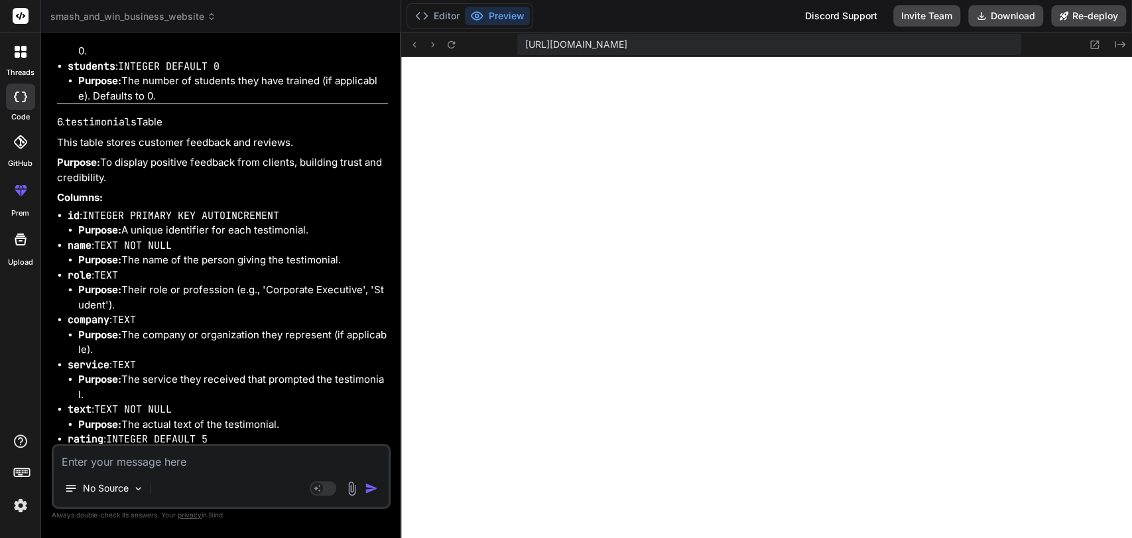
scroll to position [8048, 0]
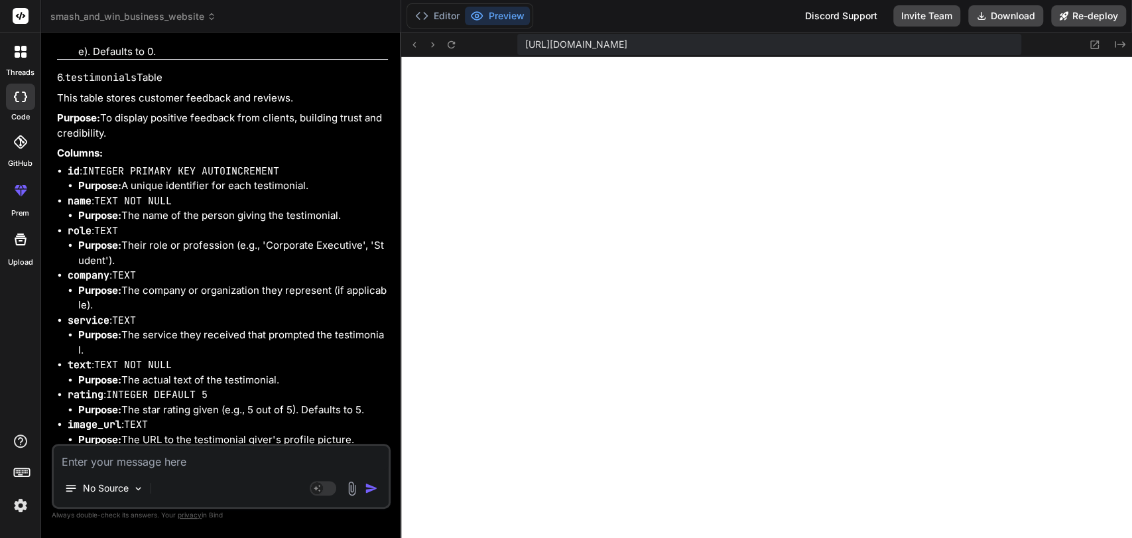
scroll to position [8071, 0]
drag, startPoint x: 105, startPoint y: 277, endPoint x: 117, endPoint y: 288, distance: 15.9
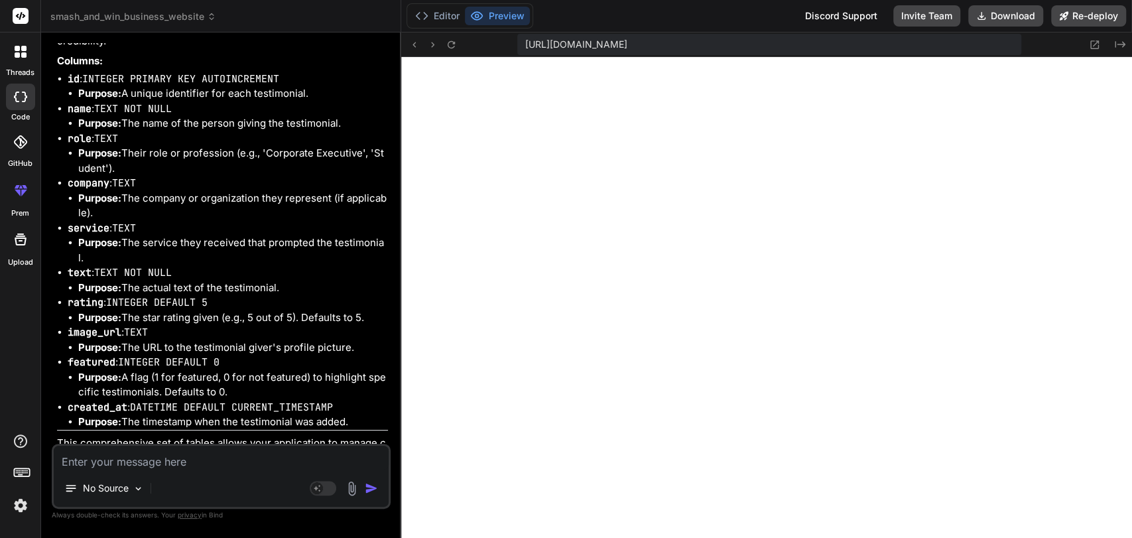
scroll to position [8163, 0]
drag, startPoint x: 84, startPoint y: 233, endPoint x: 95, endPoint y: 249, distance: 19.9
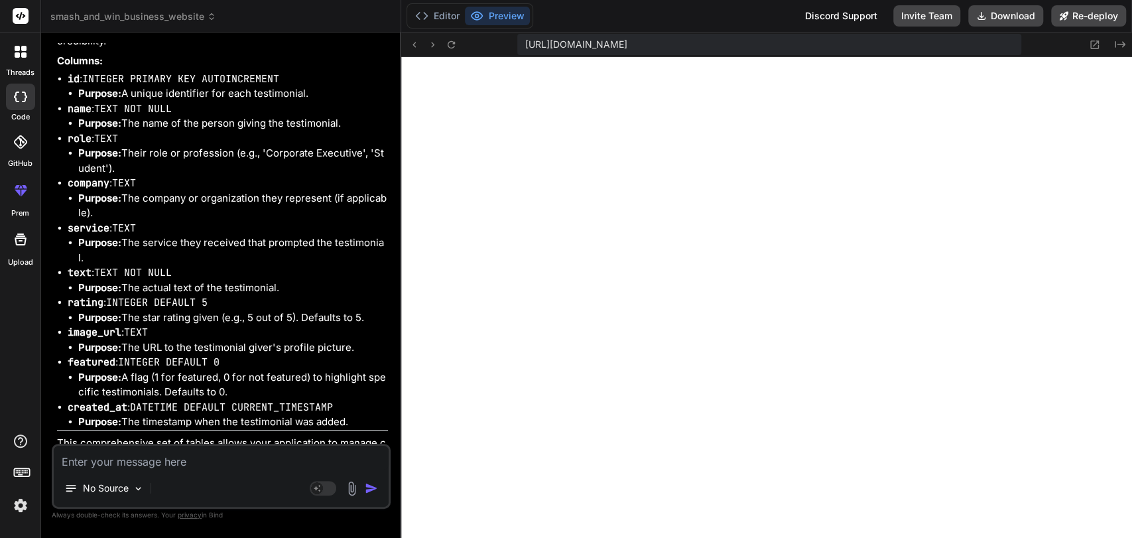
drag, startPoint x: 96, startPoint y: 260, endPoint x: 108, endPoint y: 277, distance: 20.4
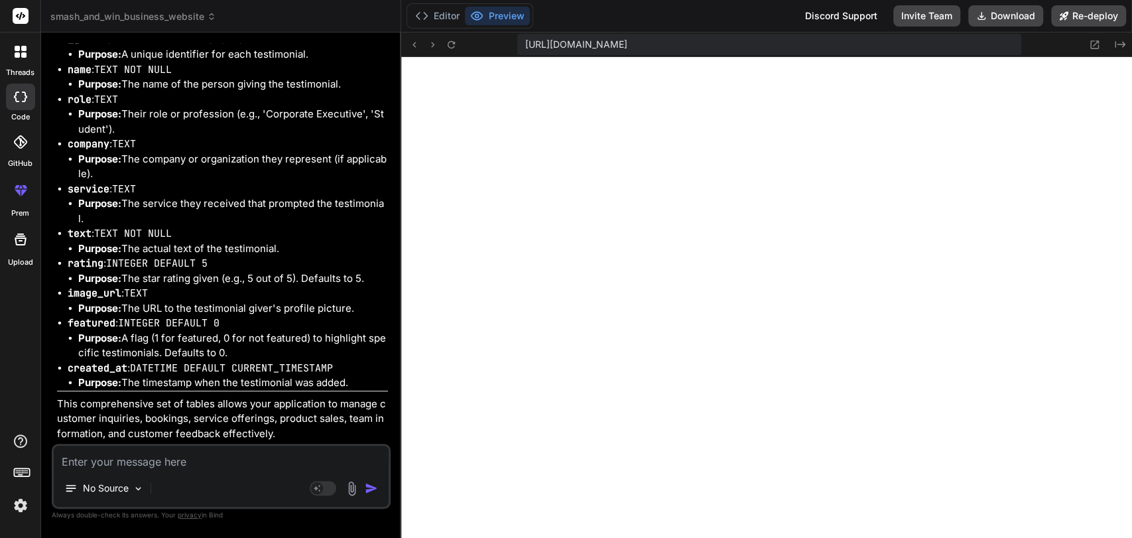
scroll to position [8216, 0]
drag, startPoint x: 92, startPoint y: 238, endPoint x: 98, endPoint y: 249, distance: 12.8
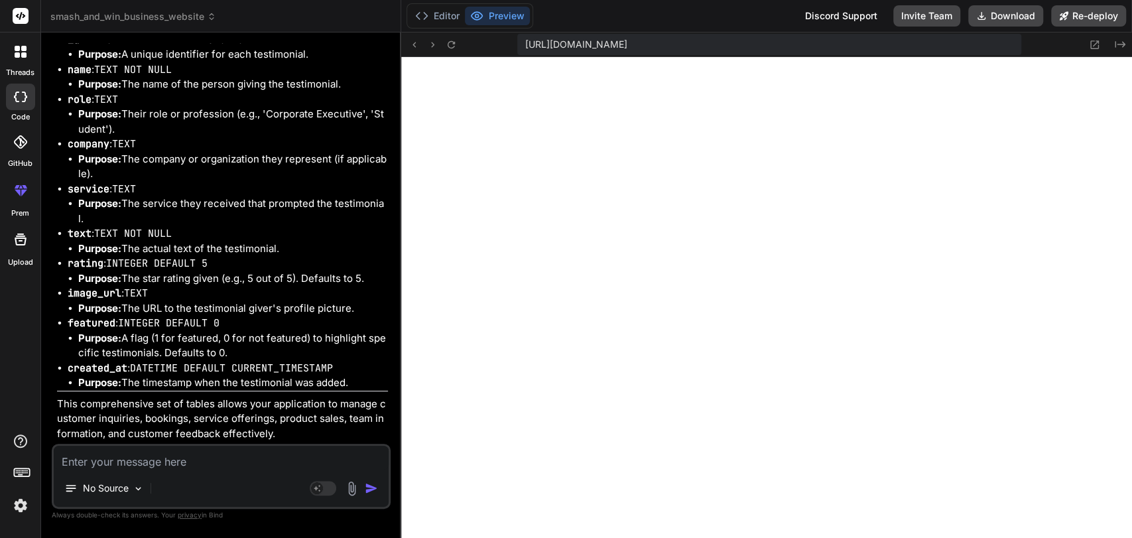
scroll to position [8245, 0]
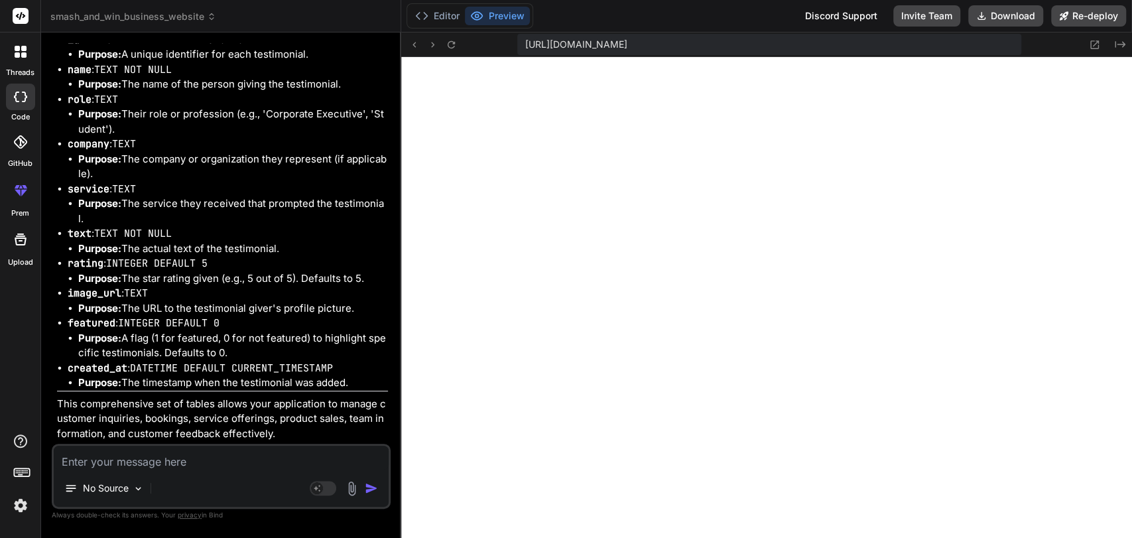
scroll to position [8389, 0]
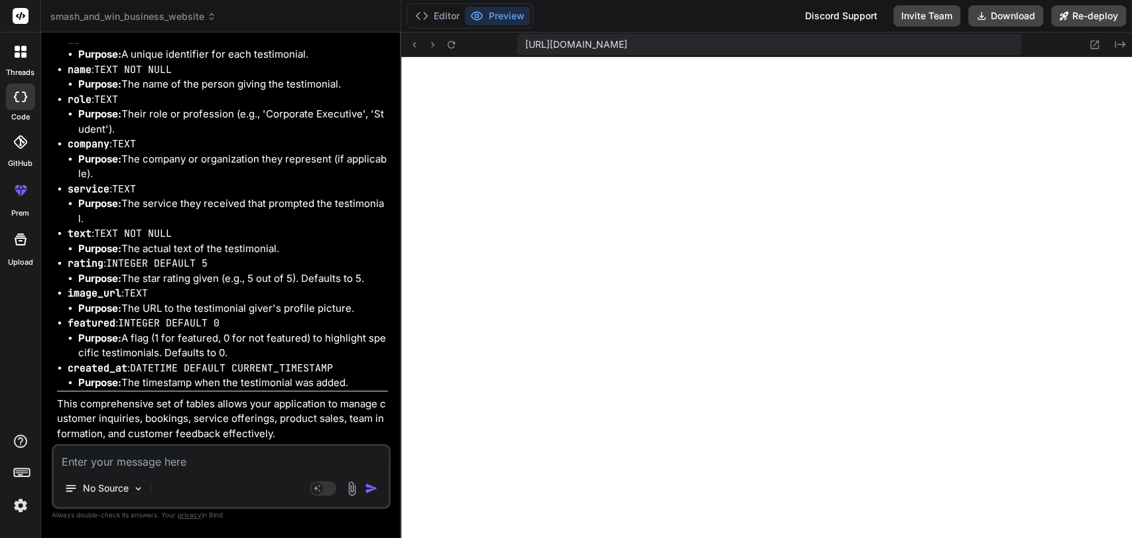
click at [103, 165] on strong "Purpose:" at bounding box center [99, 159] width 43 height 13
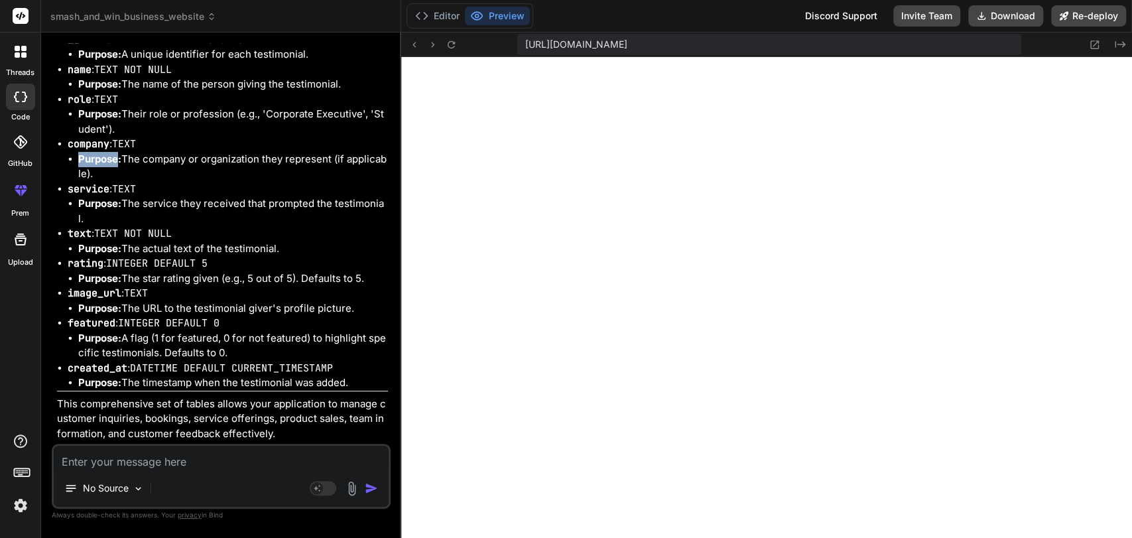
click at [103, 165] on strong "Purpose:" at bounding box center [99, 159] width 43 height 13
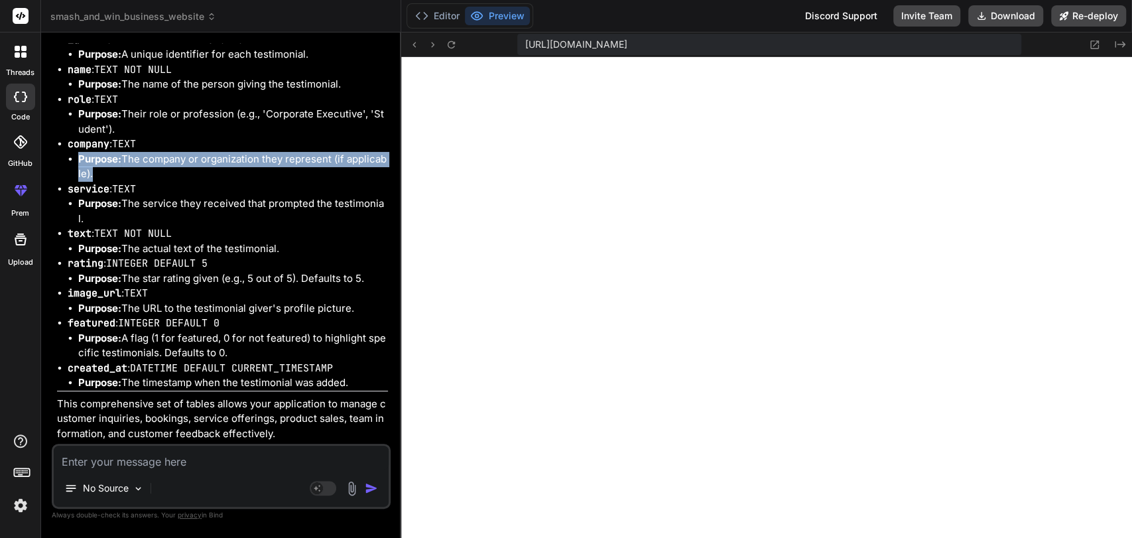
click at [103, 165] on strong "Purpose:" at bounding box center [99, 159] width 43 height 13
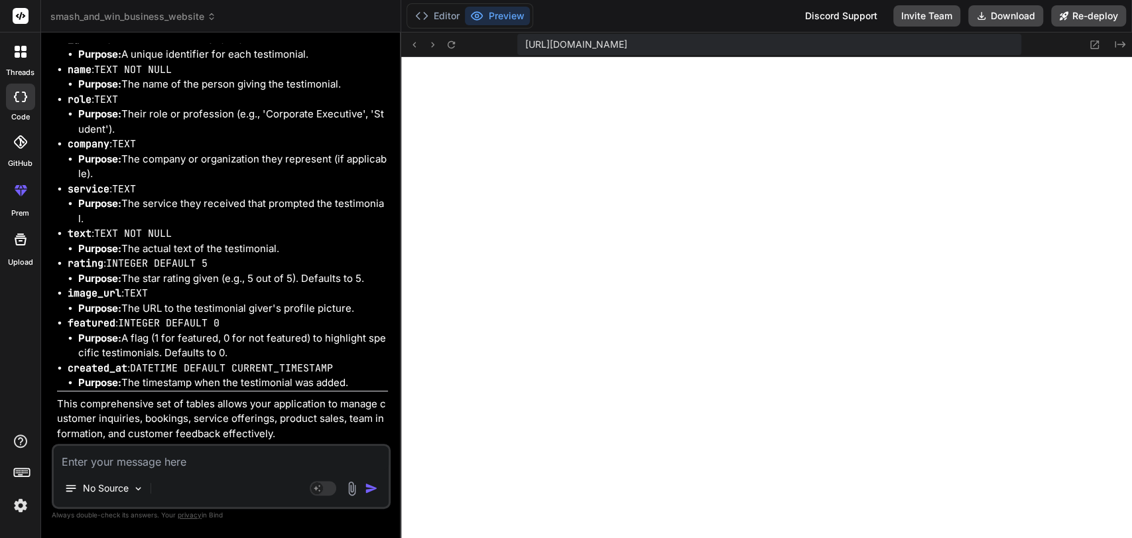
click at [103, 210] on strong "Purpose:" at bounding box center [99, 203] width 43 height 13
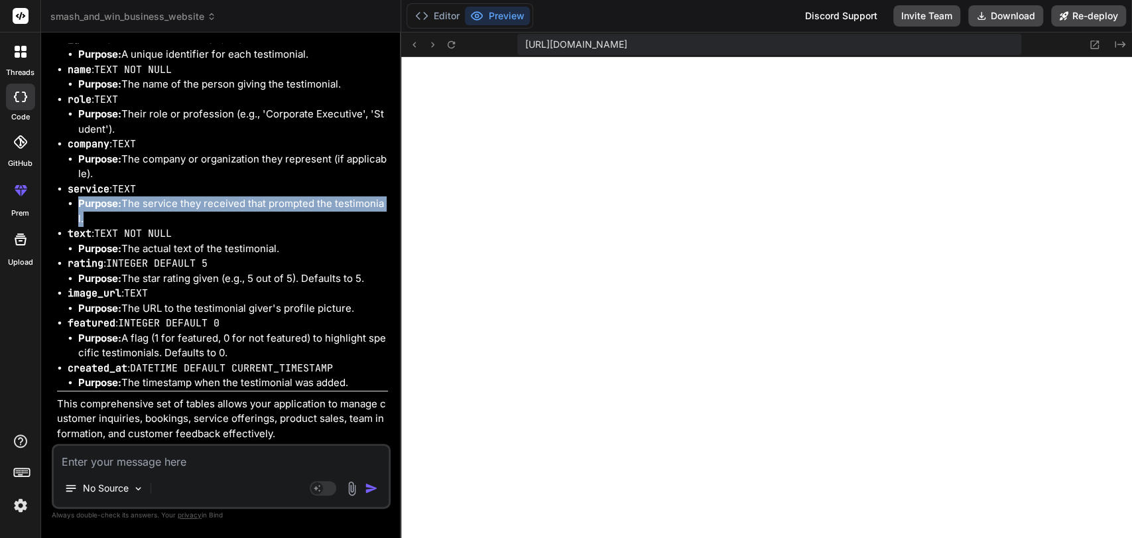
click at [103, 210] on strong "Purpose:" at bounding box center [99, 203] width 43 height 13
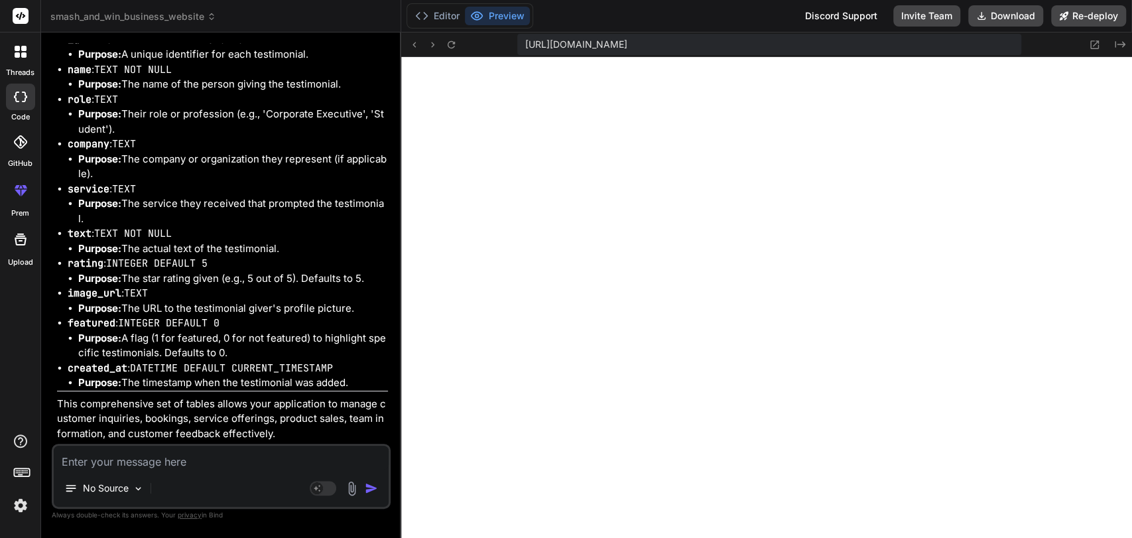
click at [103, 256] on li "text : TEXT NOT NULL Purpose: The actual text of the testimonial." at bounding box center [228, 241] width 320 height 30
click at [107, 255] on strong "Purpose:" at bounding box center [99, 248] width 43 height 13
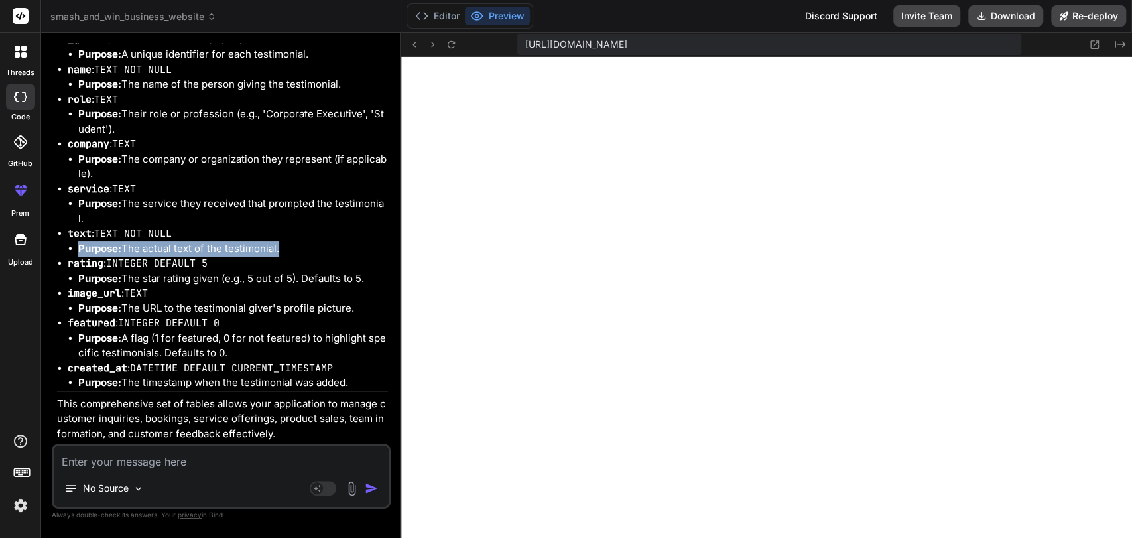
click at [107, 255] on strong "Purpose:" at bounding box center [99, 248] width 43 height 13
click at [111, 270] on code "INTEGER DEFAULT 5" at bounding box center [156, 263] width 101 height 13
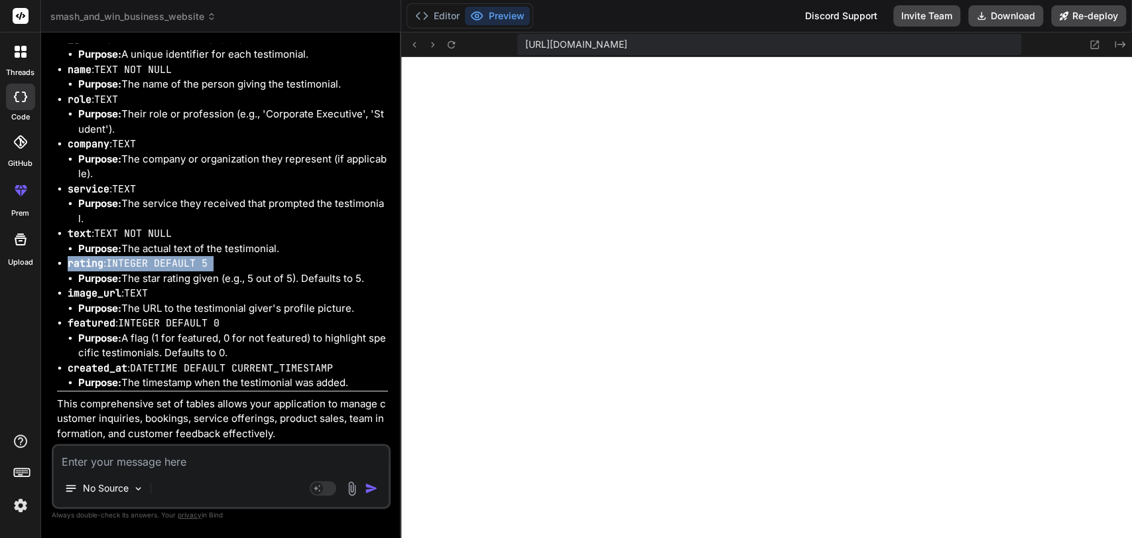
click at [111, 270] on code "INTEGER DEFAULT 5" at bounding box center [156, 263] width 101 height 13
click at [86, 270] on code "rating" at bounding box center [86, 263] width 36 height 13
click at [100, 286] on li "Purpose: The star rating given (e.g., 5 out of 5). Defaults to 5." at bounding box center [233, 278] width 310 height 15
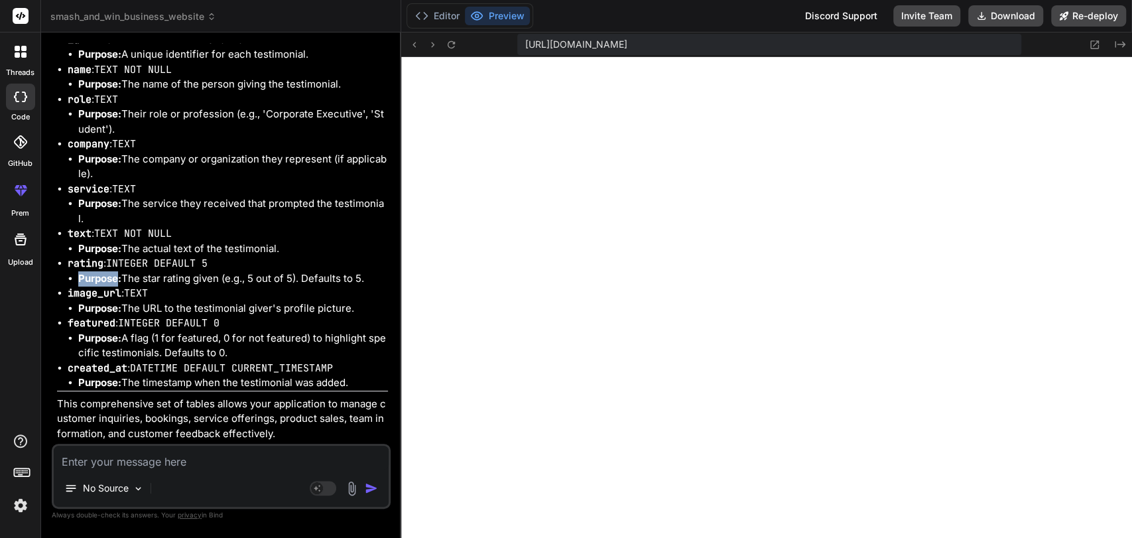
click at [100, 286] on li "Purpose: The star rating given (e.g., 5 out of 5). Defaults to 5." at bounding box center [233, 278] width 310 height 15
click at [84, 288] on code "image_url" at bounding box center [95, 292] width 54 height 13
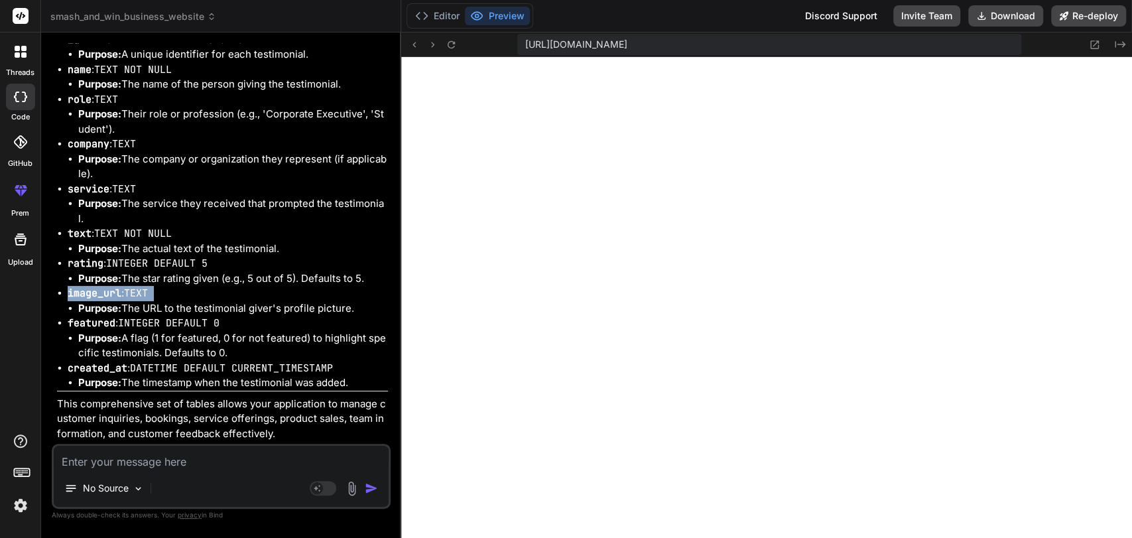
click at [84, 288] on code "image_url" at bounding box center [95, 292] width 54 height 13
click at [95, 304] on strong "Purpose:" at bounding box center [99, 308] width 43 height 13
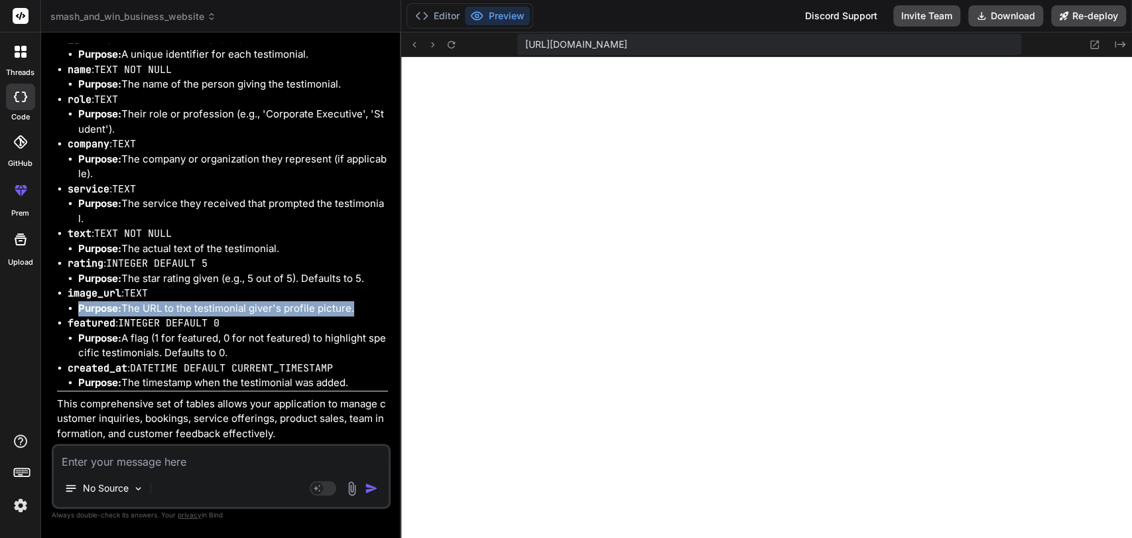
click at [95, 304] on strong "Purpose:" at bounding box center [99, 308] width 43 height 13
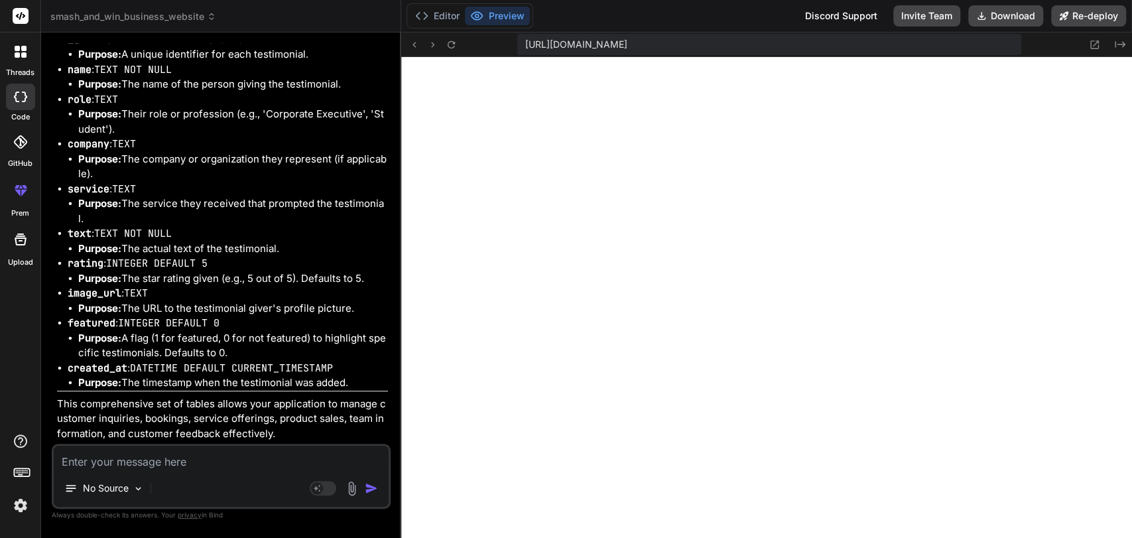
click at [95, 320] on code "featured" at bounding box center [92, 322] width 48 height 13
click at [102, 341] on strong "Purpose:" at bounding box center [99, 338] width 43 height 13
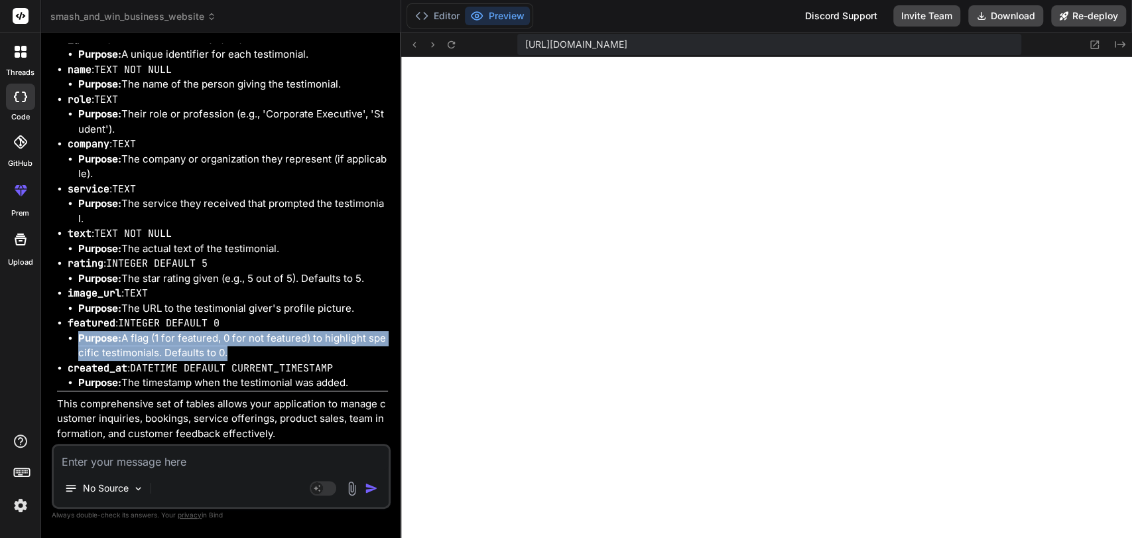
click at [102, 341] on strong "Purpose:" at bounding box center [99, 338] width 43 height 13
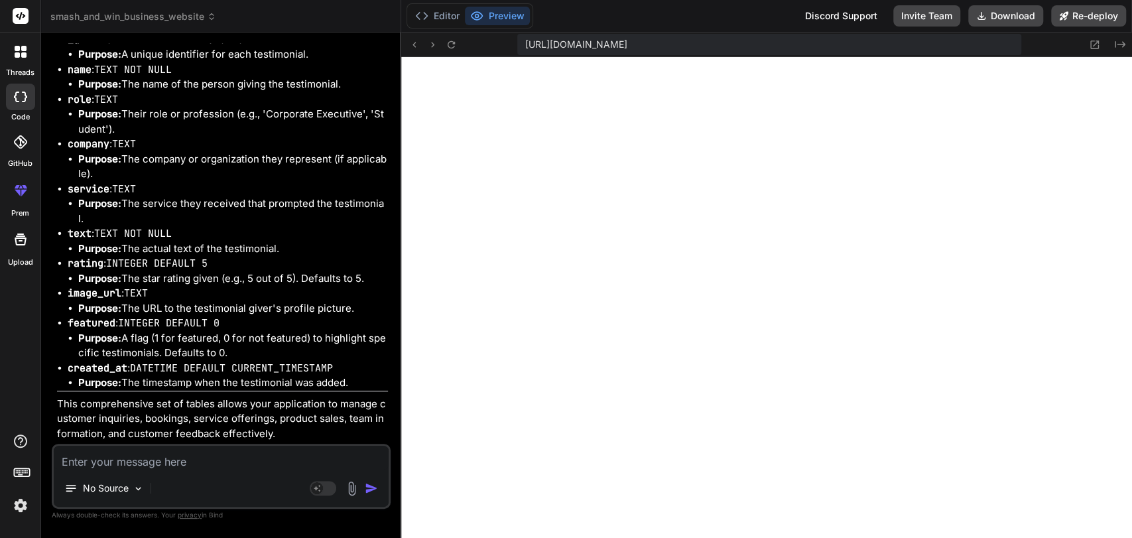
click at [101, 373] on code "created_at" at bounding box center [98, 367] width 60 height 13
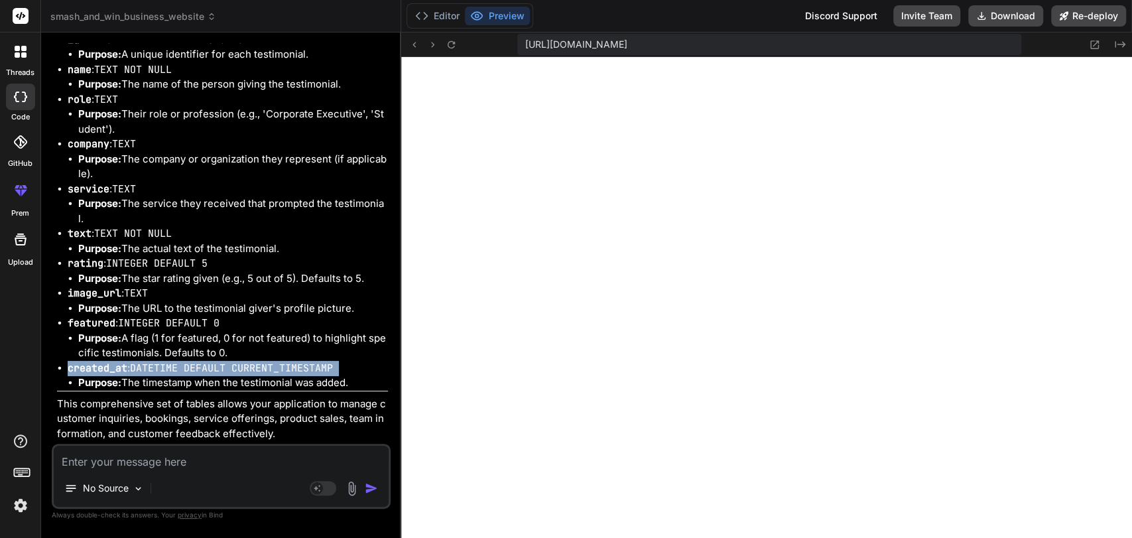
click at [101, 373] on code "created_at" at bounding box center [98, 367] width 60 height 13
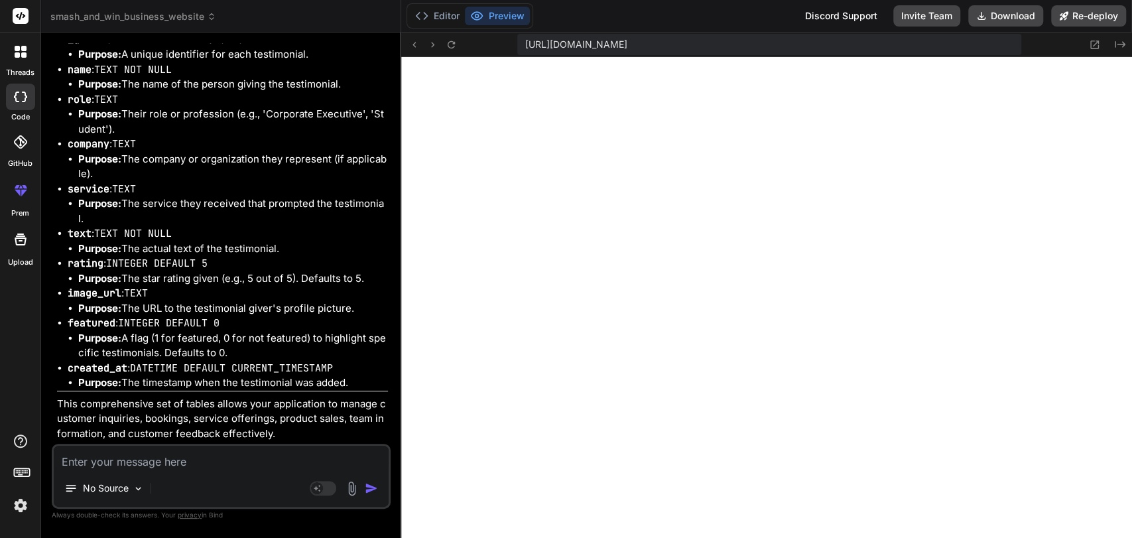
click at [115, 405] on p "This comprehensive set of tables allows your application to manage customer inq…" at bounding box center [222, 419] width 331 height 45
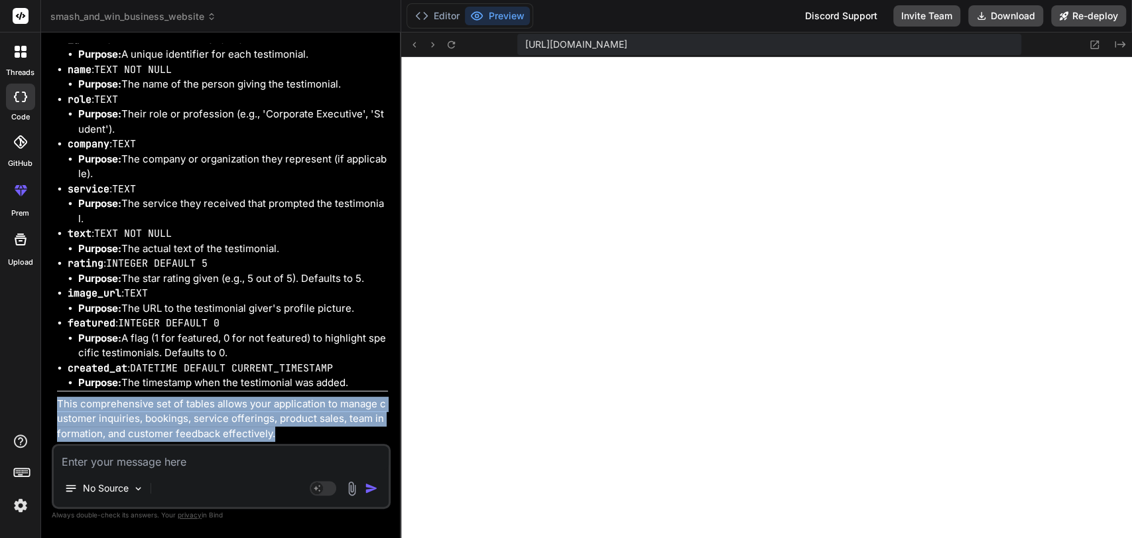
click at [115, 405] on p "This comprehensive set of tables allows your application to manage customer inq…" at bounding box center [222, 419] width 331 height 45
